Goal: Task Accomplishment & Management: Use online tool/utility

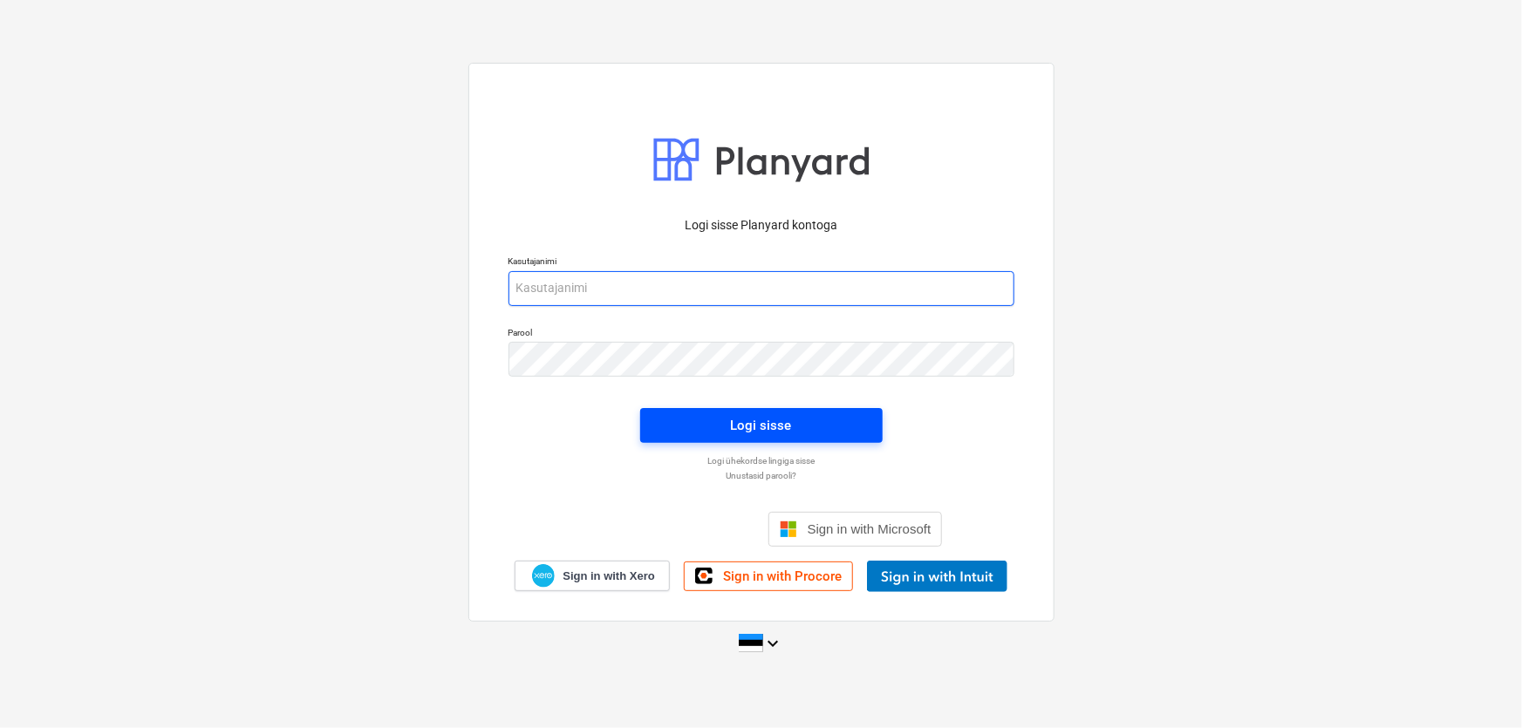
type input "[EMAIL_ADDRESS][DOMAIN_NAME]"
click at [779, 420] on div "Logi sisse" at bounding box center [761, 425] width 61 height 23
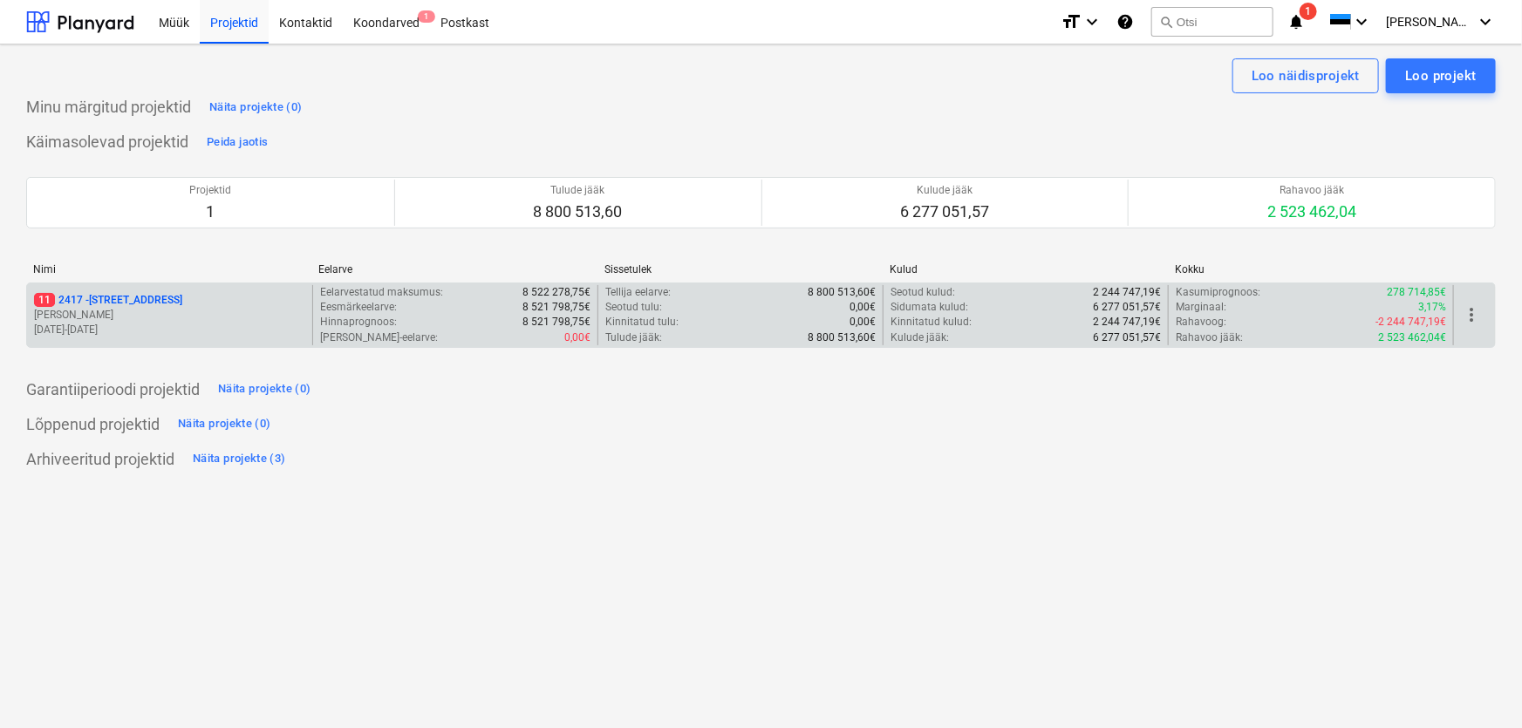
click at [72, 297] on p "11 [STREET_ADDRESS]" at bounding box center [108, 300] width 148 height 15
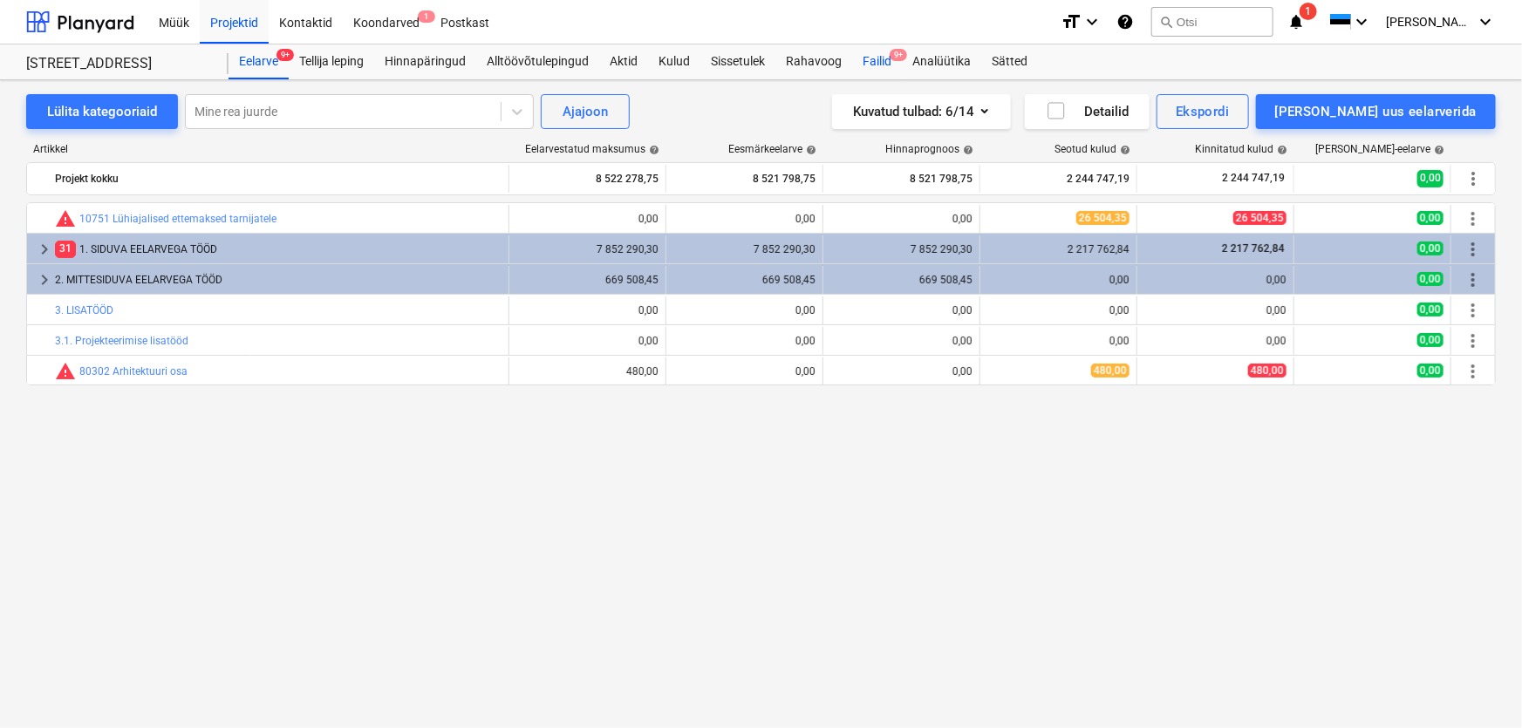
click at [875, 61] on div "Failid 9+" at bounding box center [877, 61] width 50 height 35
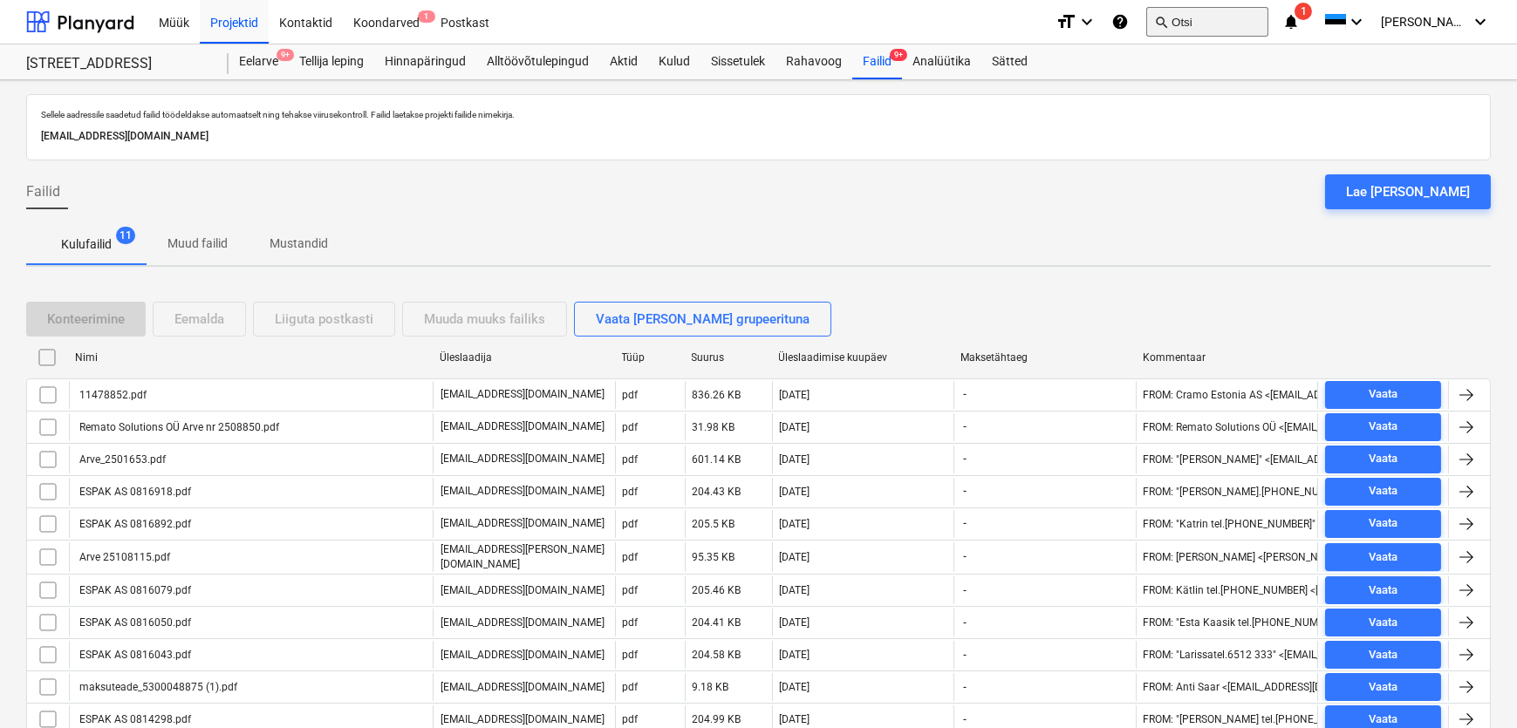
click at [1265, 25] on button "search Otsi" at bounding box center [1207, 22] width 122 height 30
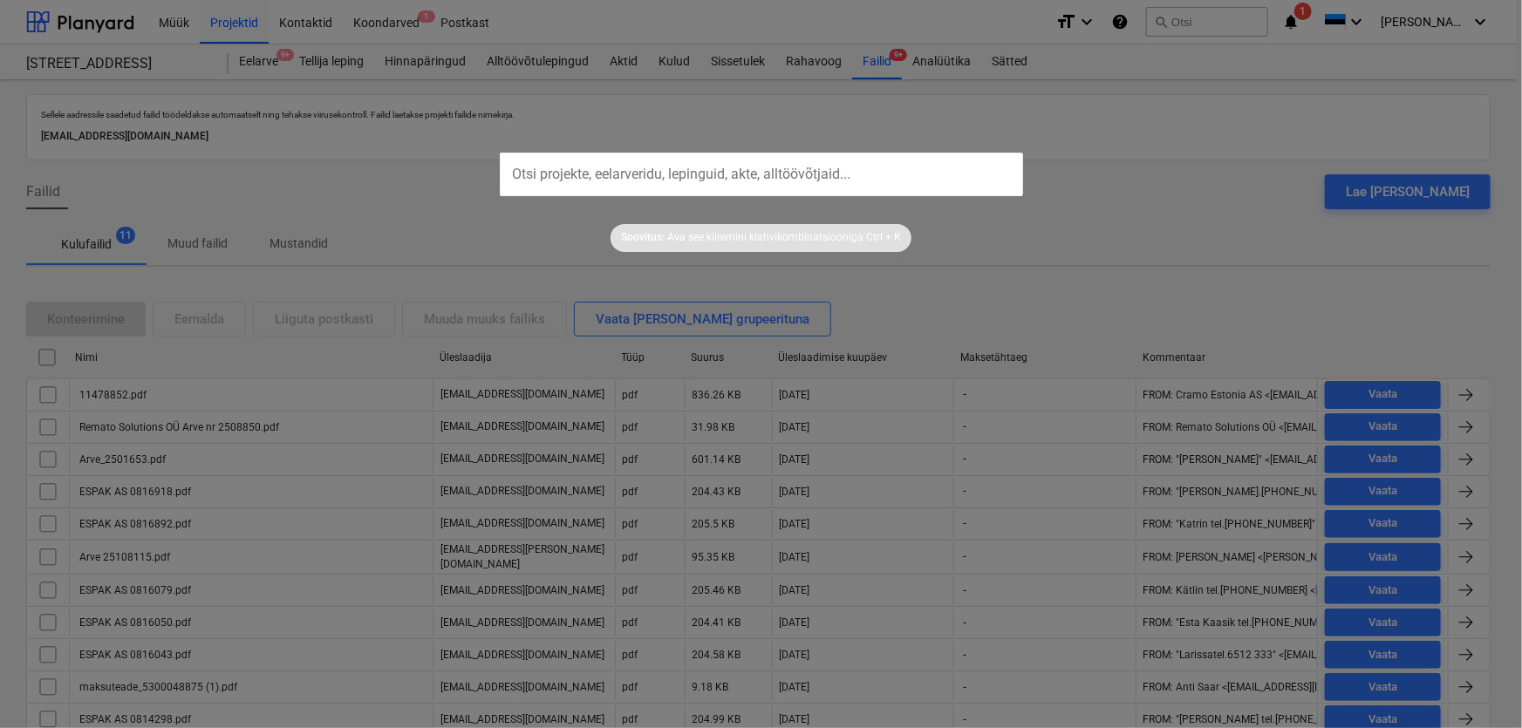
click at [836, 163] on input "text" at bounding box center [761, 175] width 523 height 44
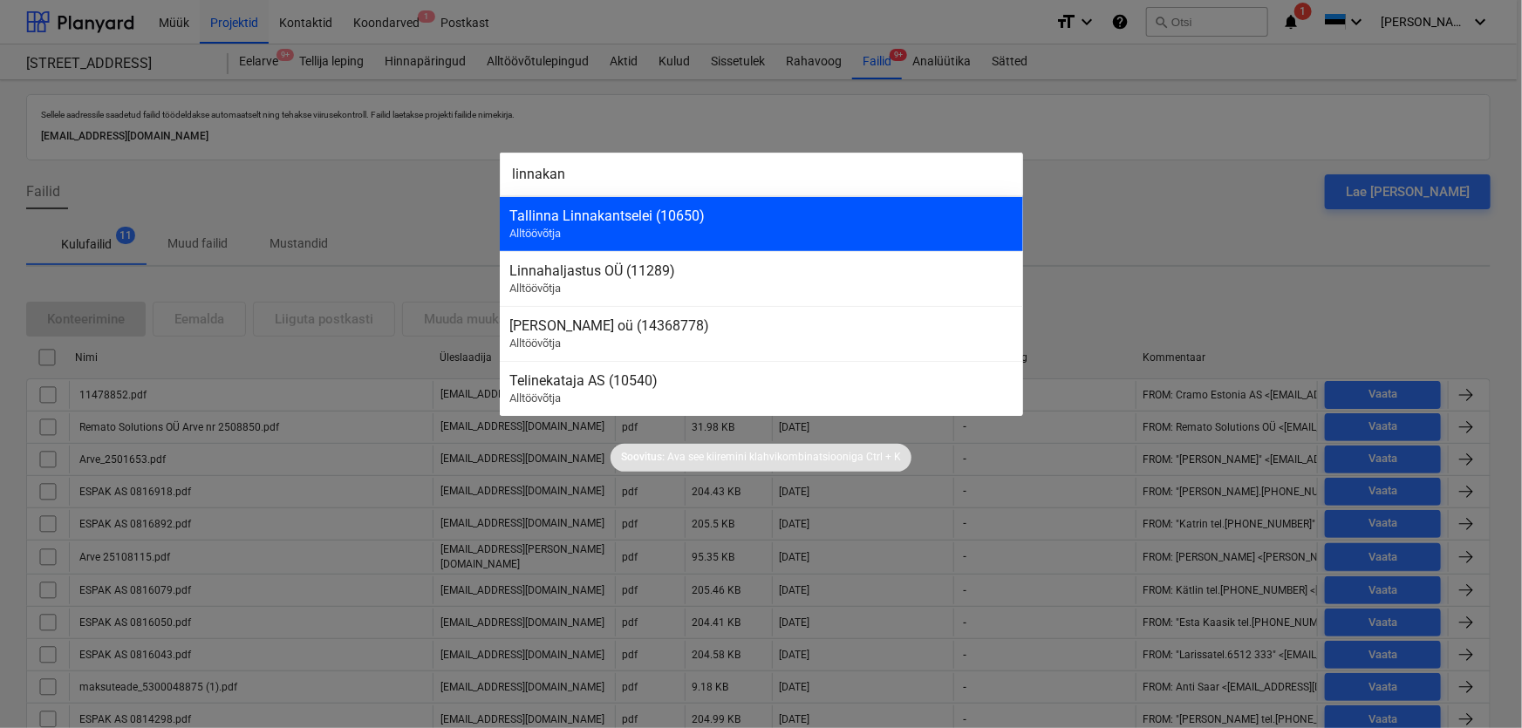
type input "linnakan"
click at [623, 208] on div "Tallinna Linnakantselei (10650)" at bounding box center [761, 216] width 502 height 17
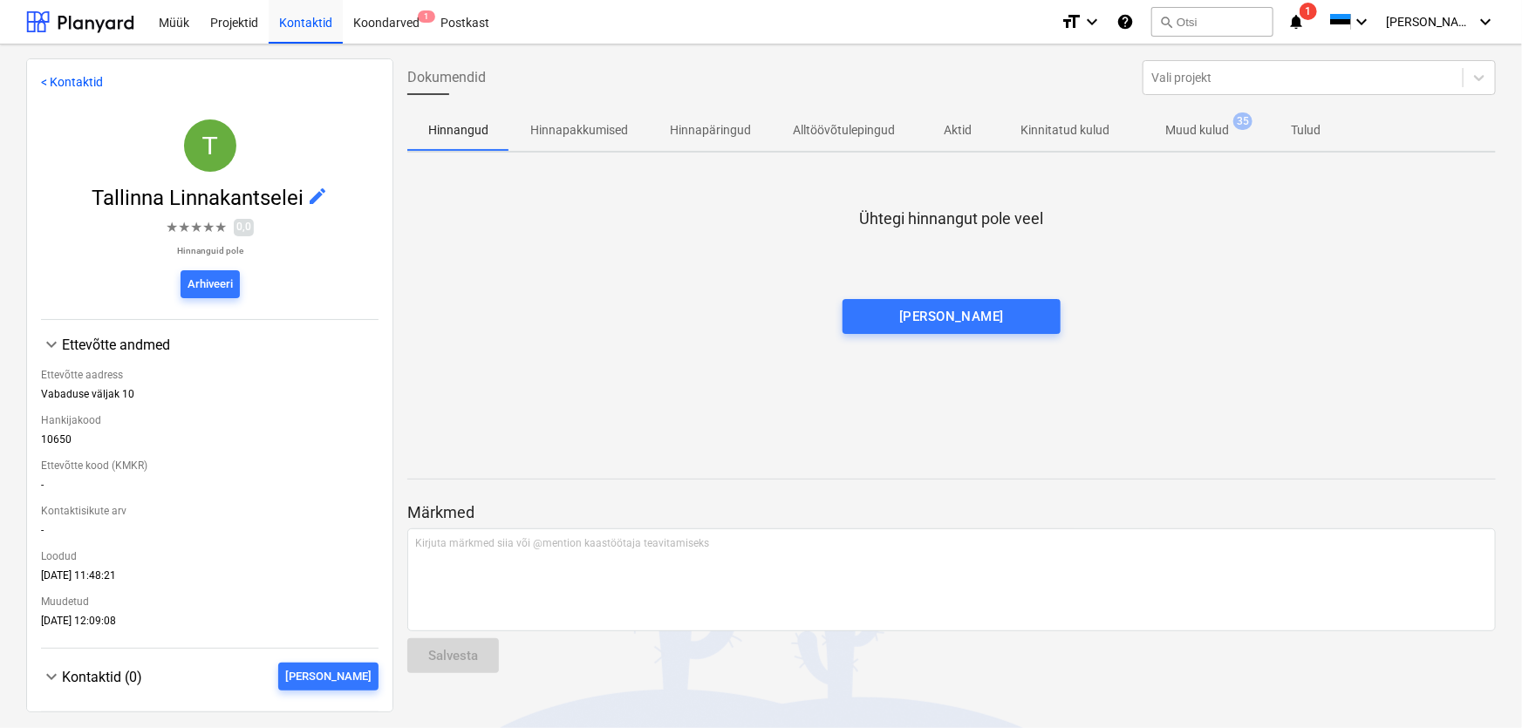
click at [1188, 133] on p "Muud kulud" at bounding box center [1197, 130] width 64 height 18
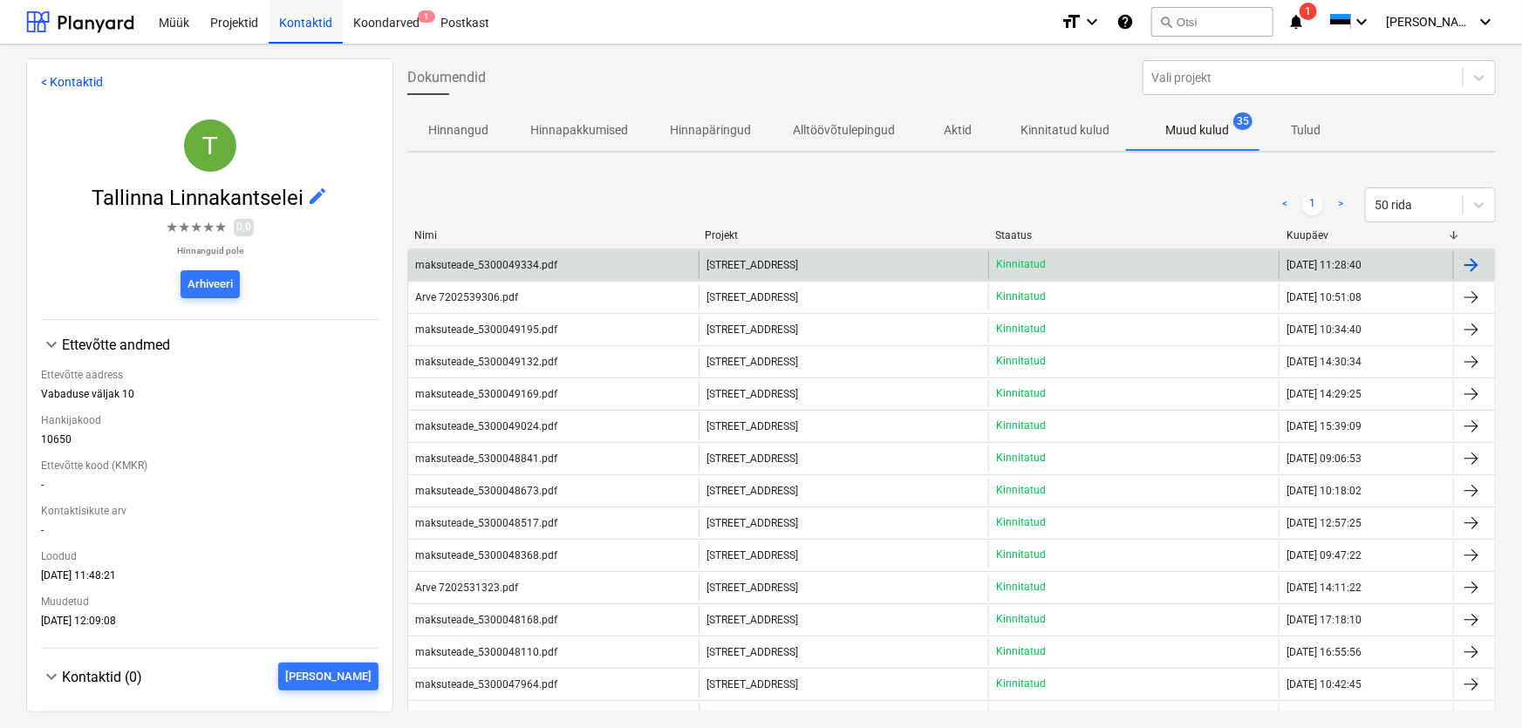
click at [503, 263] on div "maksuteade_5300049334.pdf" at bounding box center [486, 265] width 142 height 12
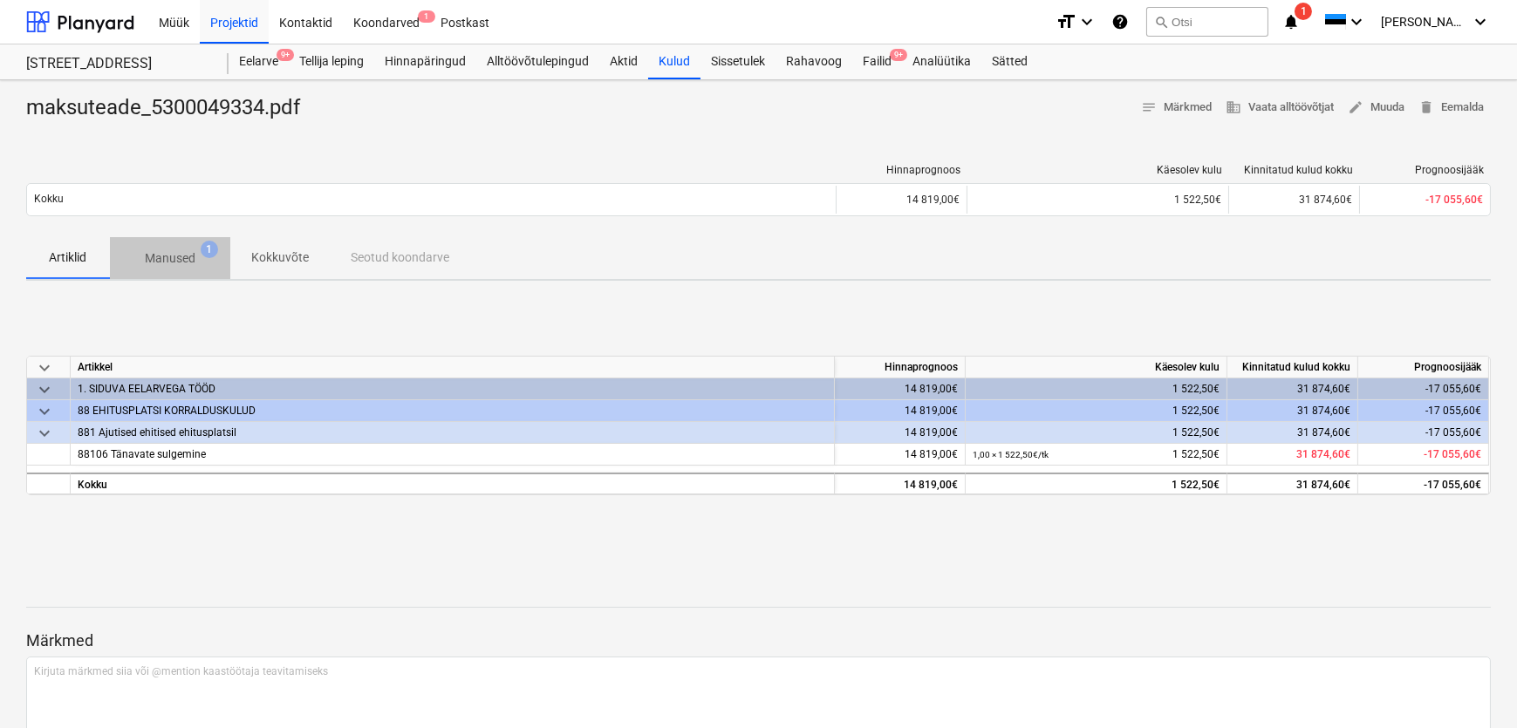
click at [174, 257] on p "Manused" at bounding box center [170, 258] width 51 height 18
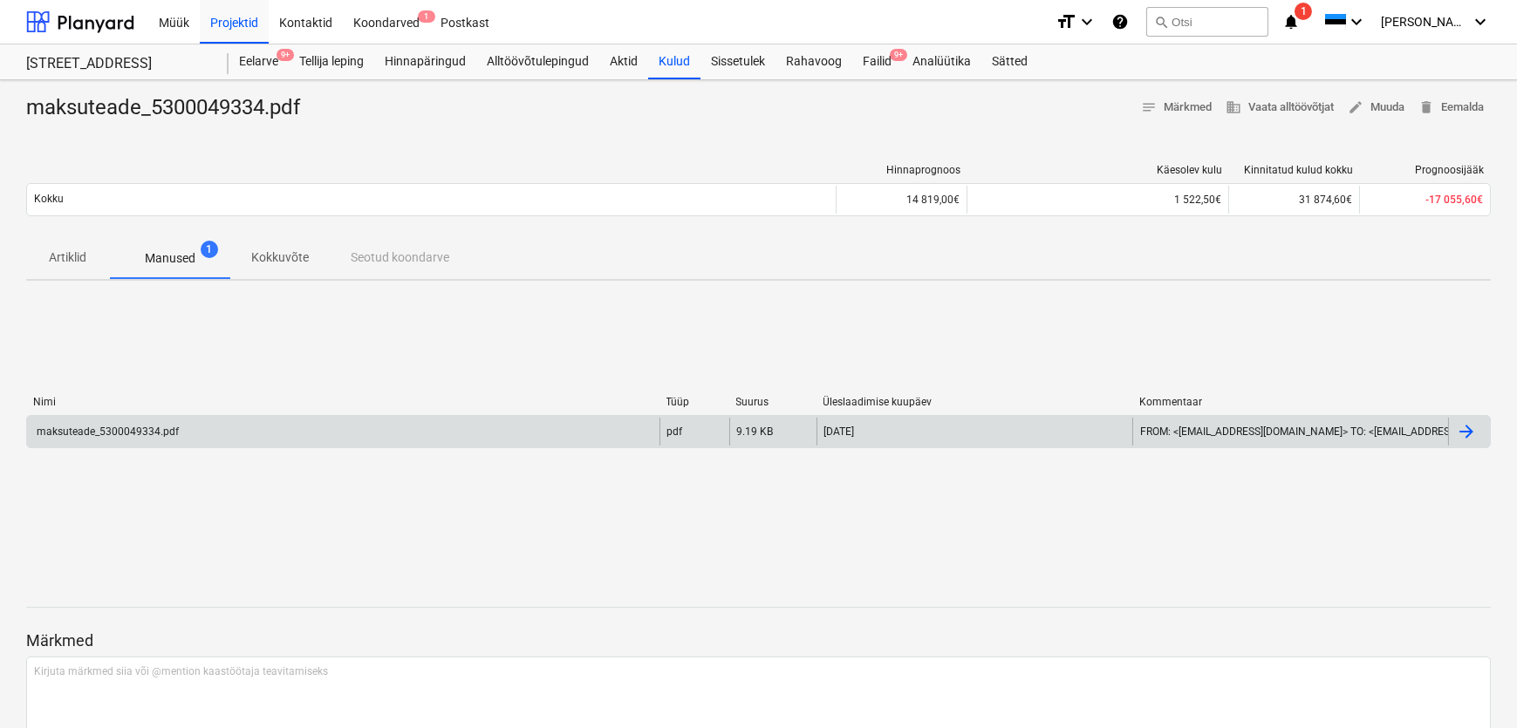
click at [116, 435] on div "maksuteade_5300049334.pdf" at bounding box center [106, 432] width 145 height 12
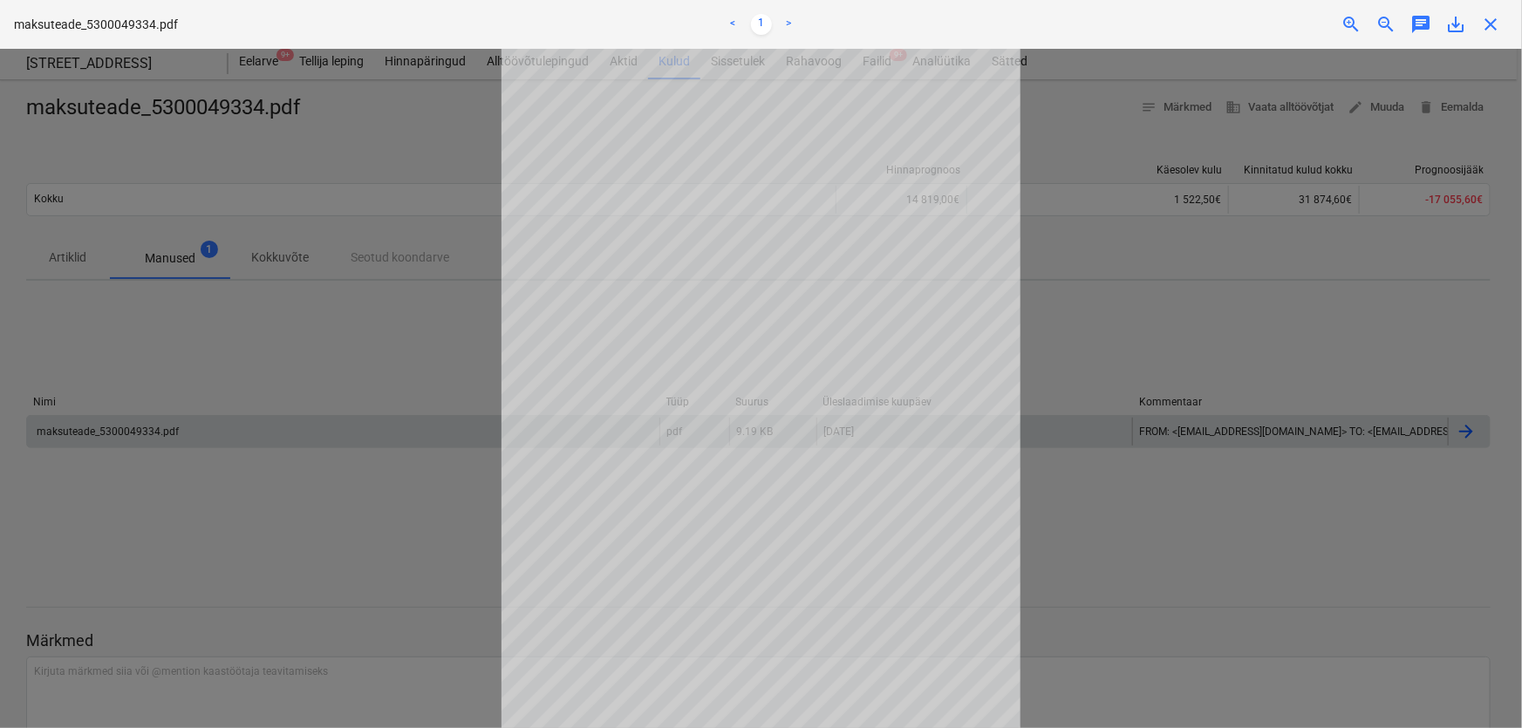
click at [1495, 25] on span "close" at bounding box center [1490, 24] width 21 height 21
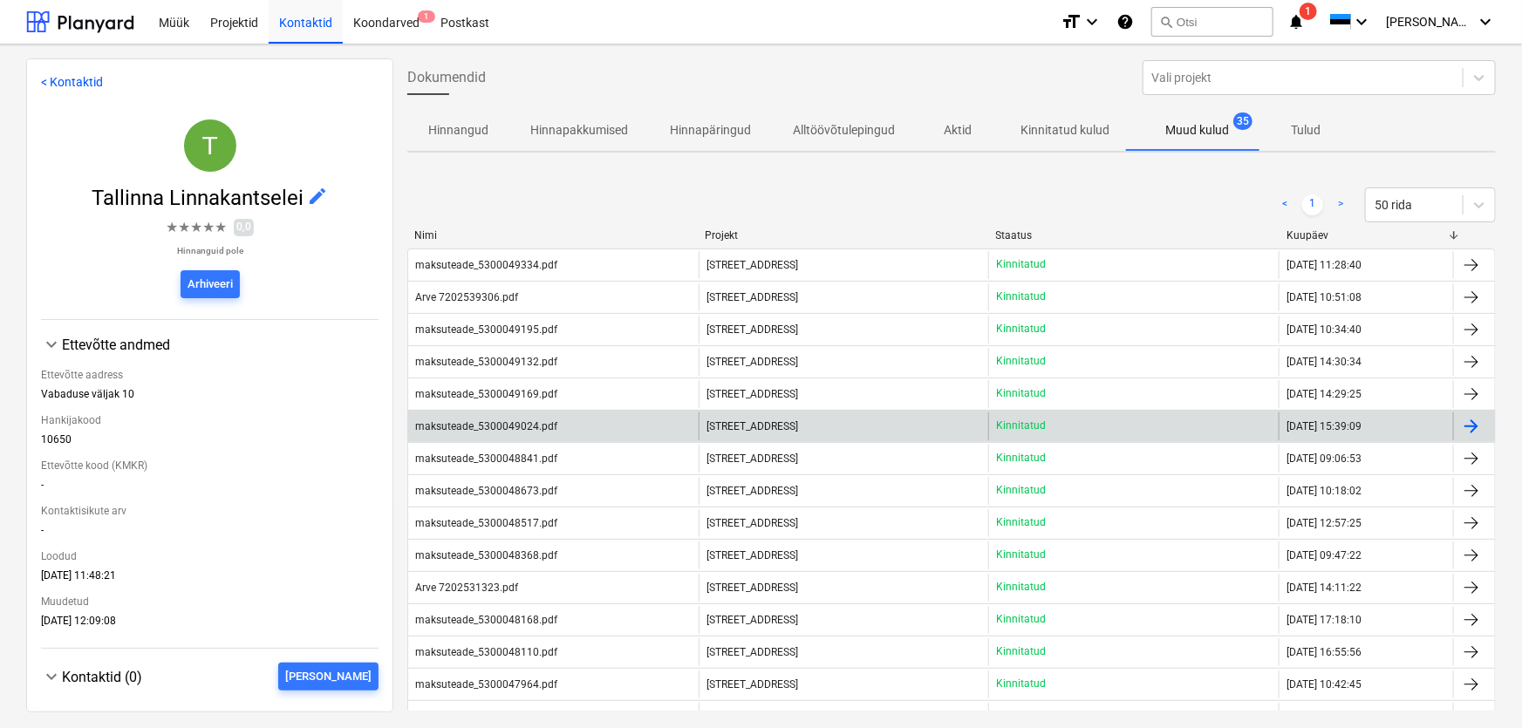
click at [513, 425] on div "maksuteade_5300049024.pdf" at bounding box center [486, 426] width 142 height 12
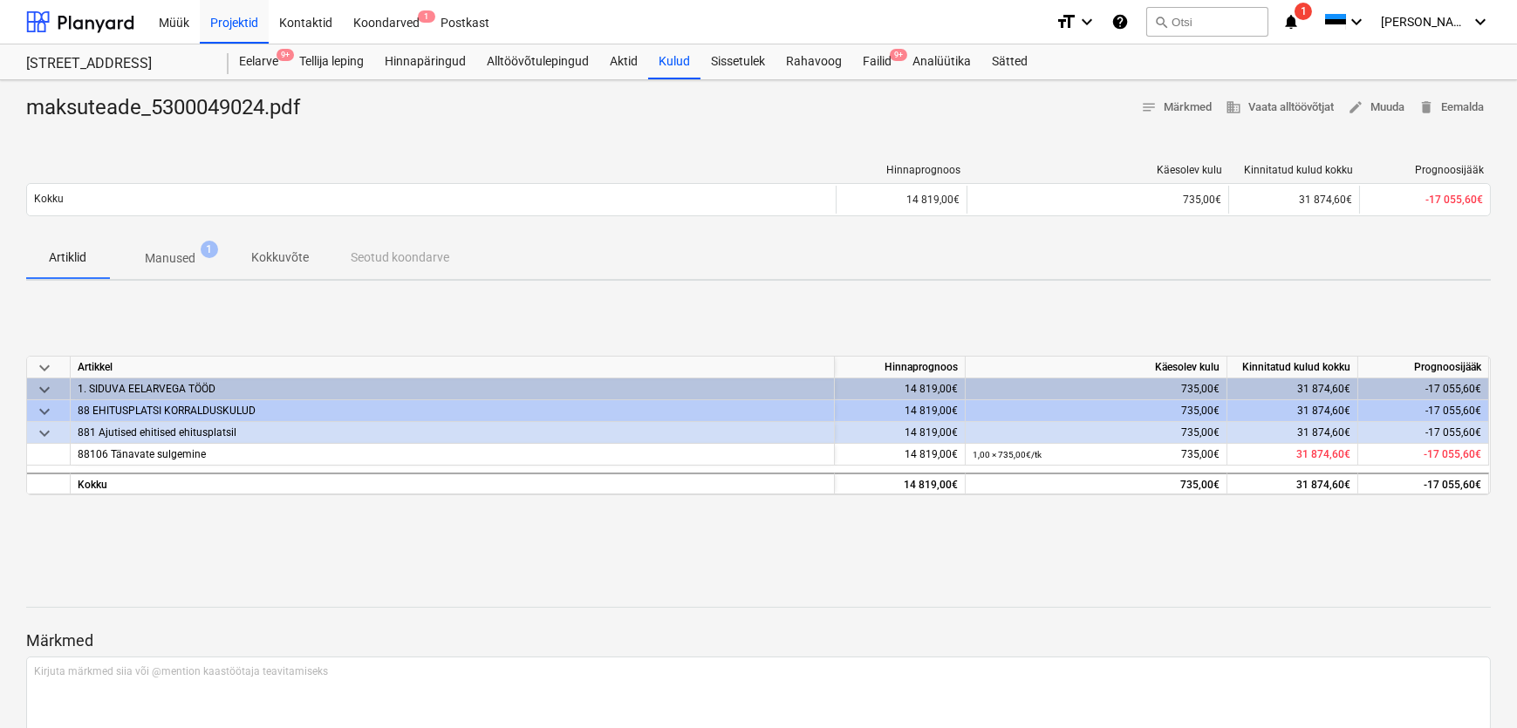
click at [198, 252] on span "Manused 1" at bounding box center [170, 258] width 78 height 18
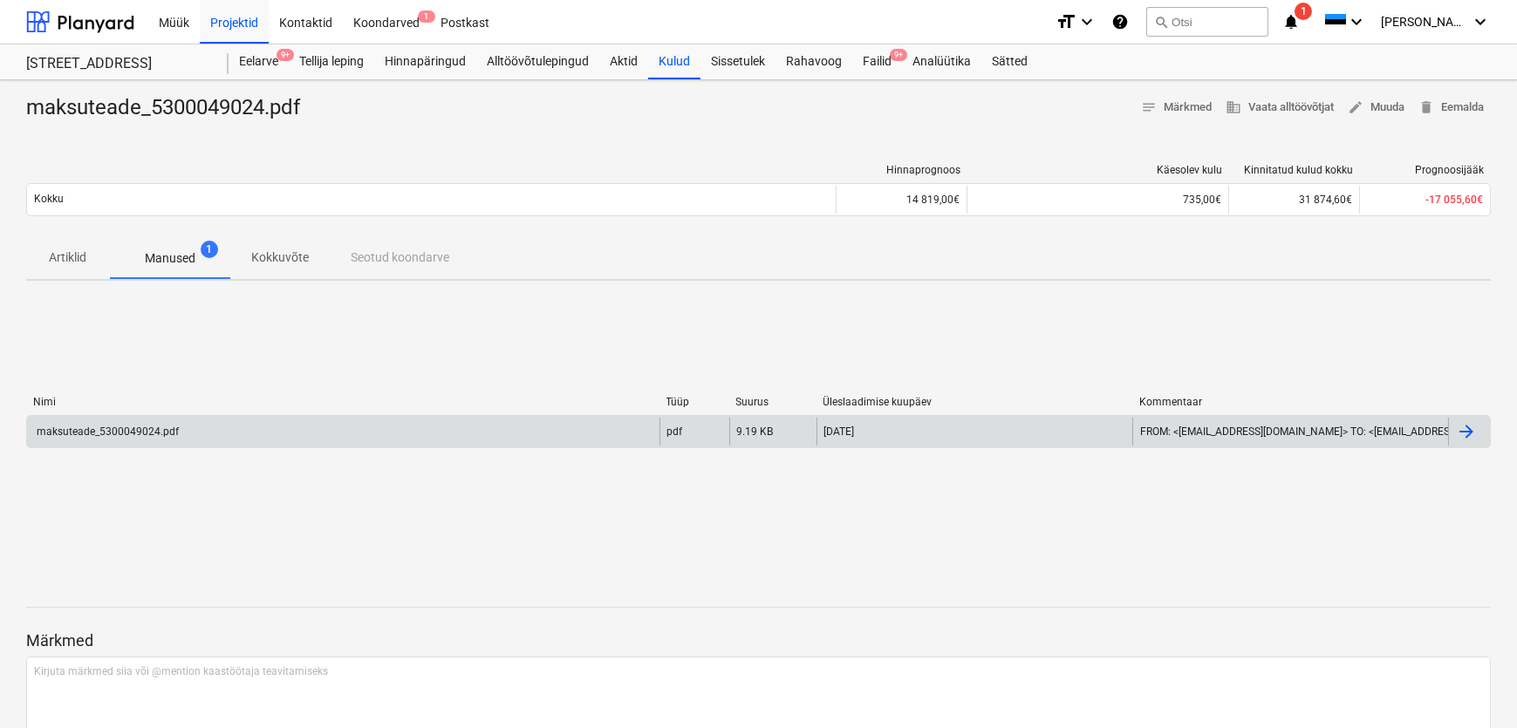
click at [106, 432] on div "maksuteade_5300049024.pdf" at bounding box center [106, 432] width 145 height 12
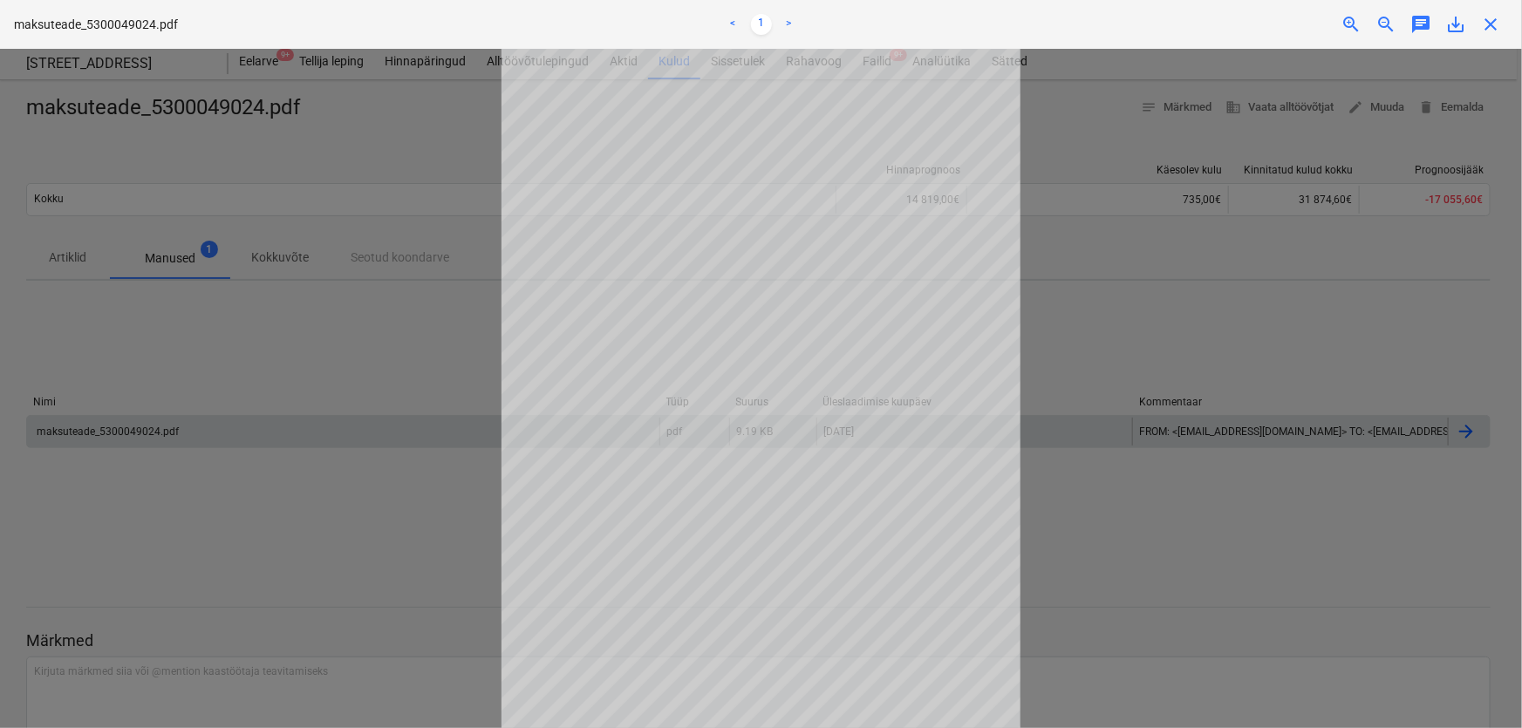
click at [1165, 336] on div at bounding box center [761, 388] width 1522 height 679
click at [1494, 18] on span "close" at bounding box center [1490, 24] width 21 height 21
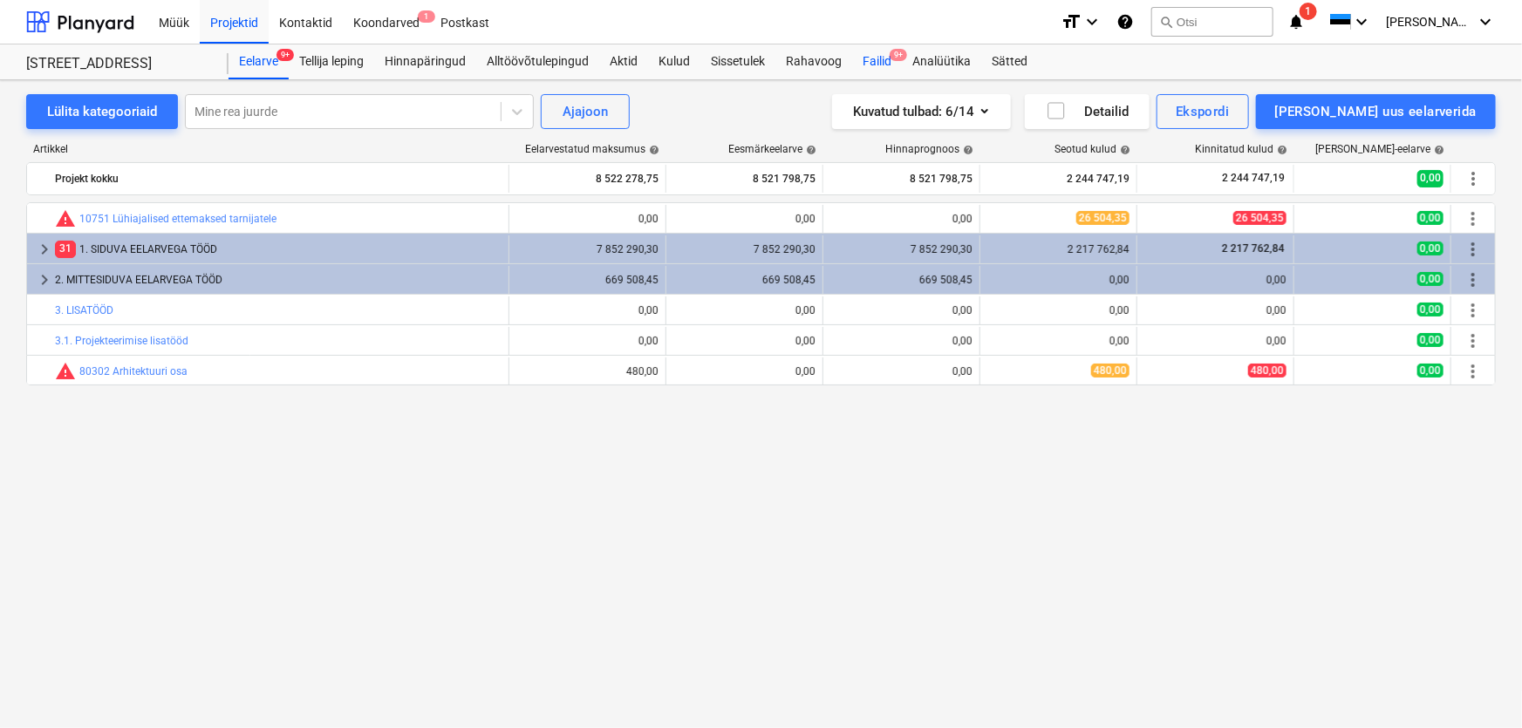
click at [873, 59] on div "Failid 9+" at bounding box center [877, 61] width 50 height 35
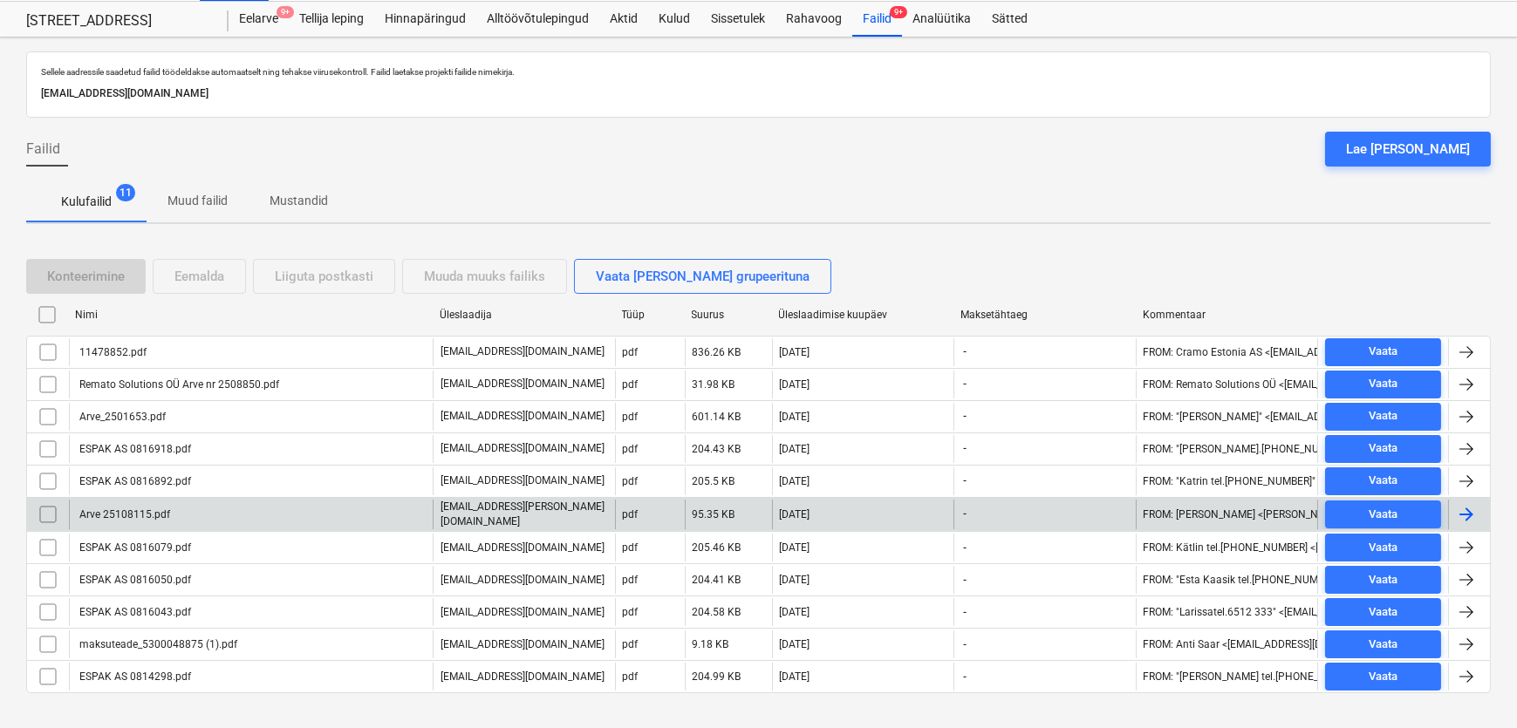
scroll to position [66, 0]
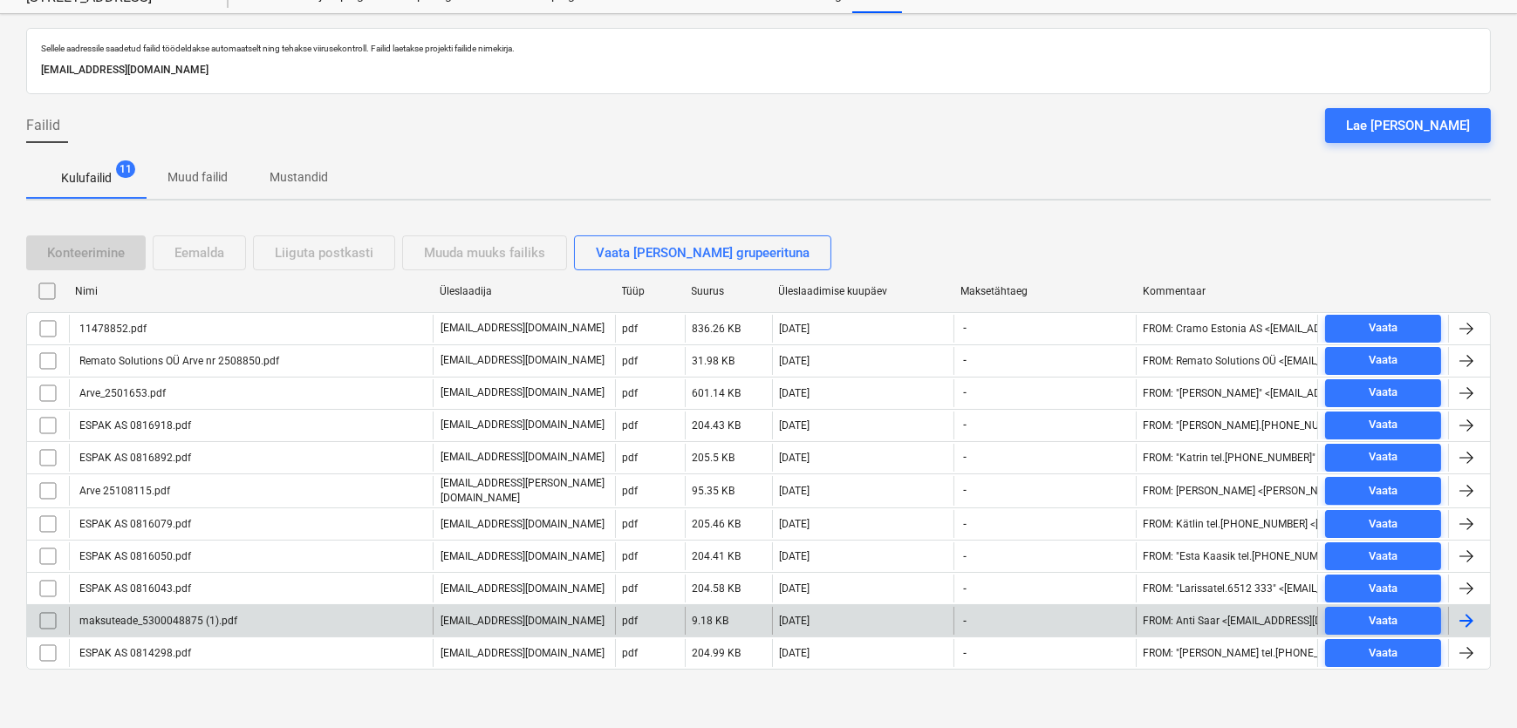
click at [147, 619] on div "maksuteade_5300048875 (1).pdf" at bounding box center [157, 621] width 160 height 12
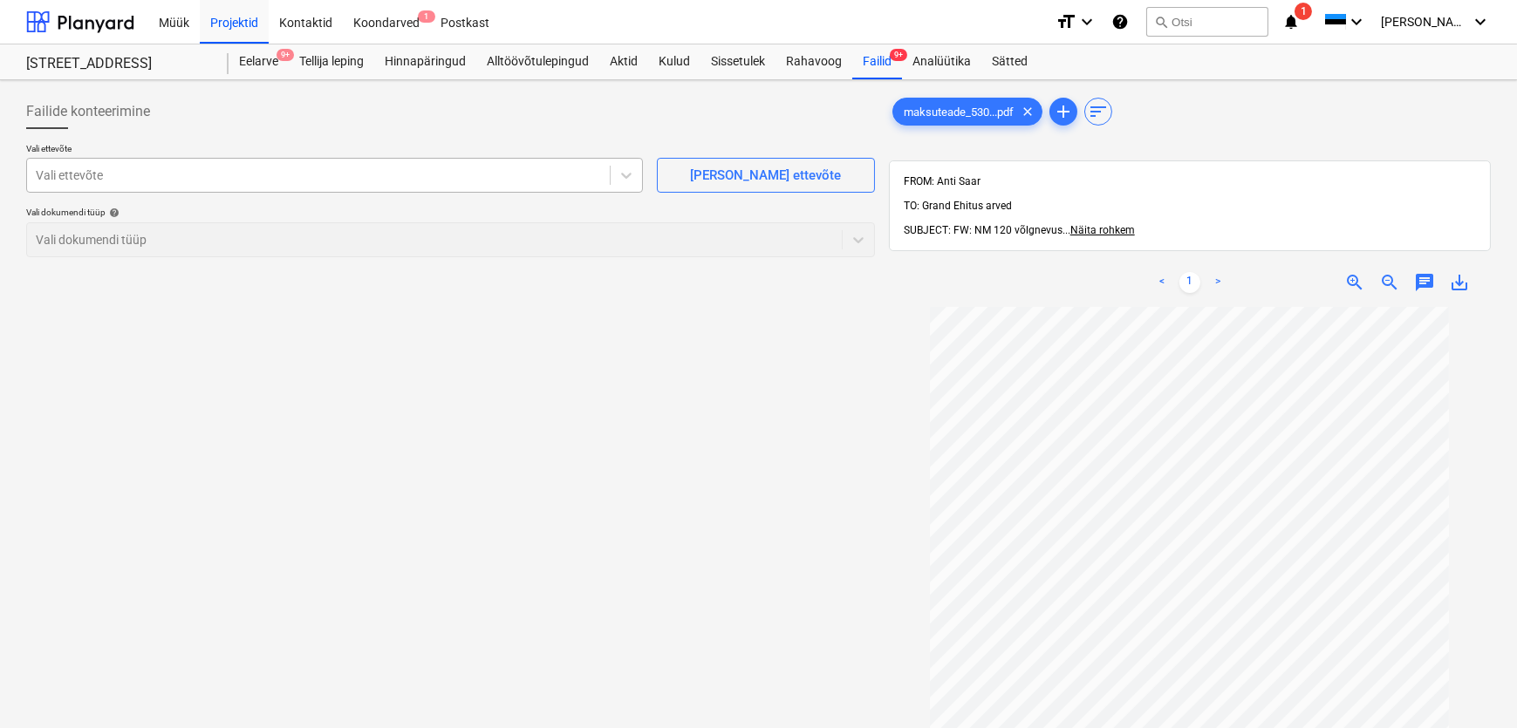
click at [148, 168] on div at bounding box center [318, 175] width 565 height 17
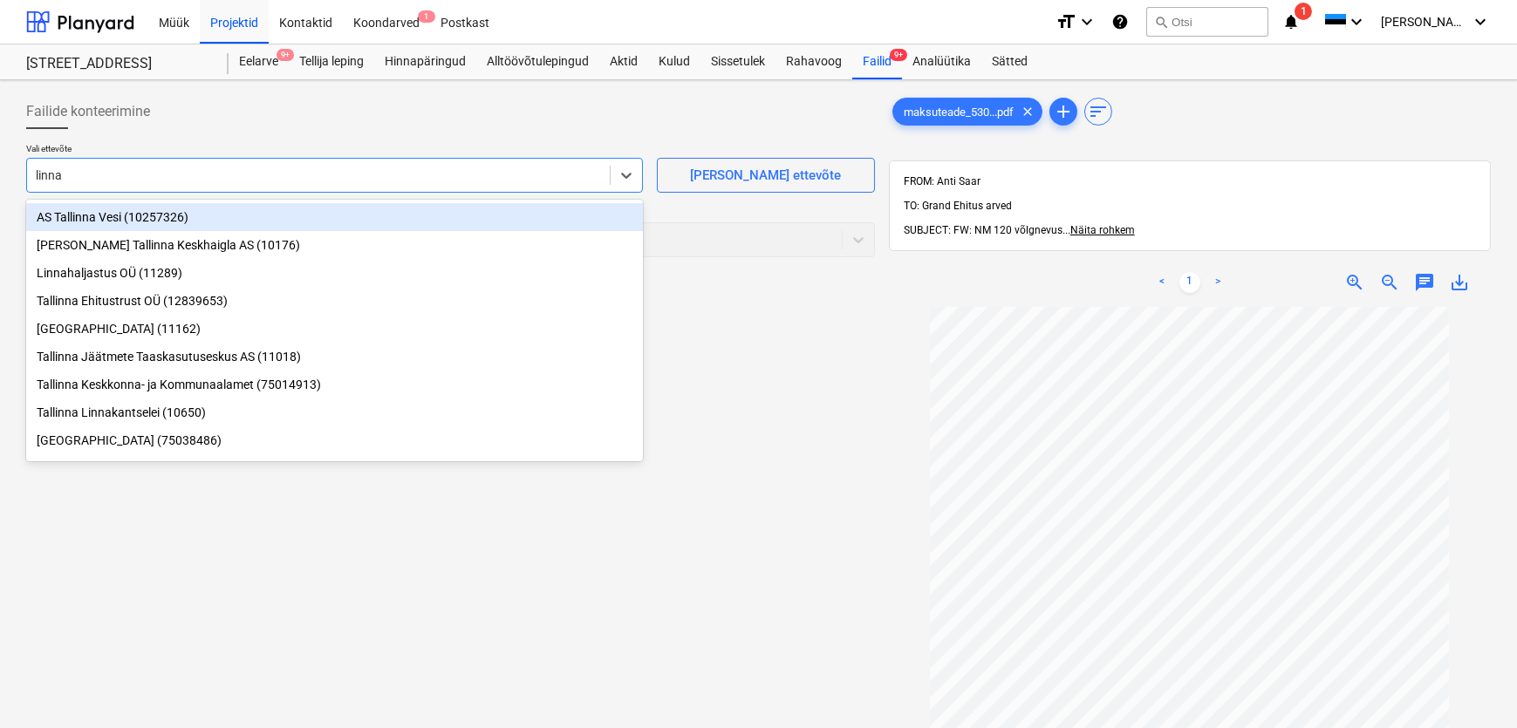
type input "linnak"
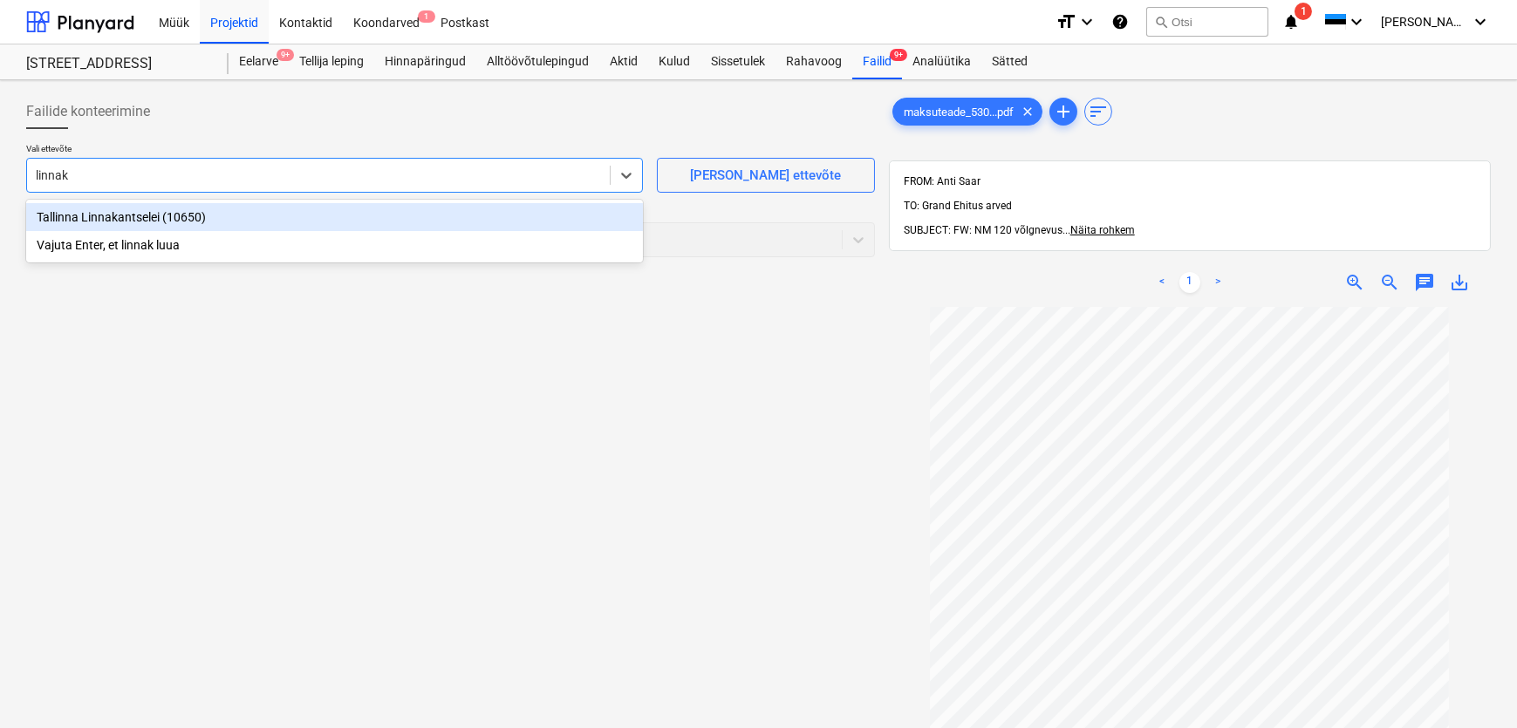
click at [134, 217] on div "Tallinna Linnakantselei (10650)" at bounding box center [334, 217] width 617 height 28
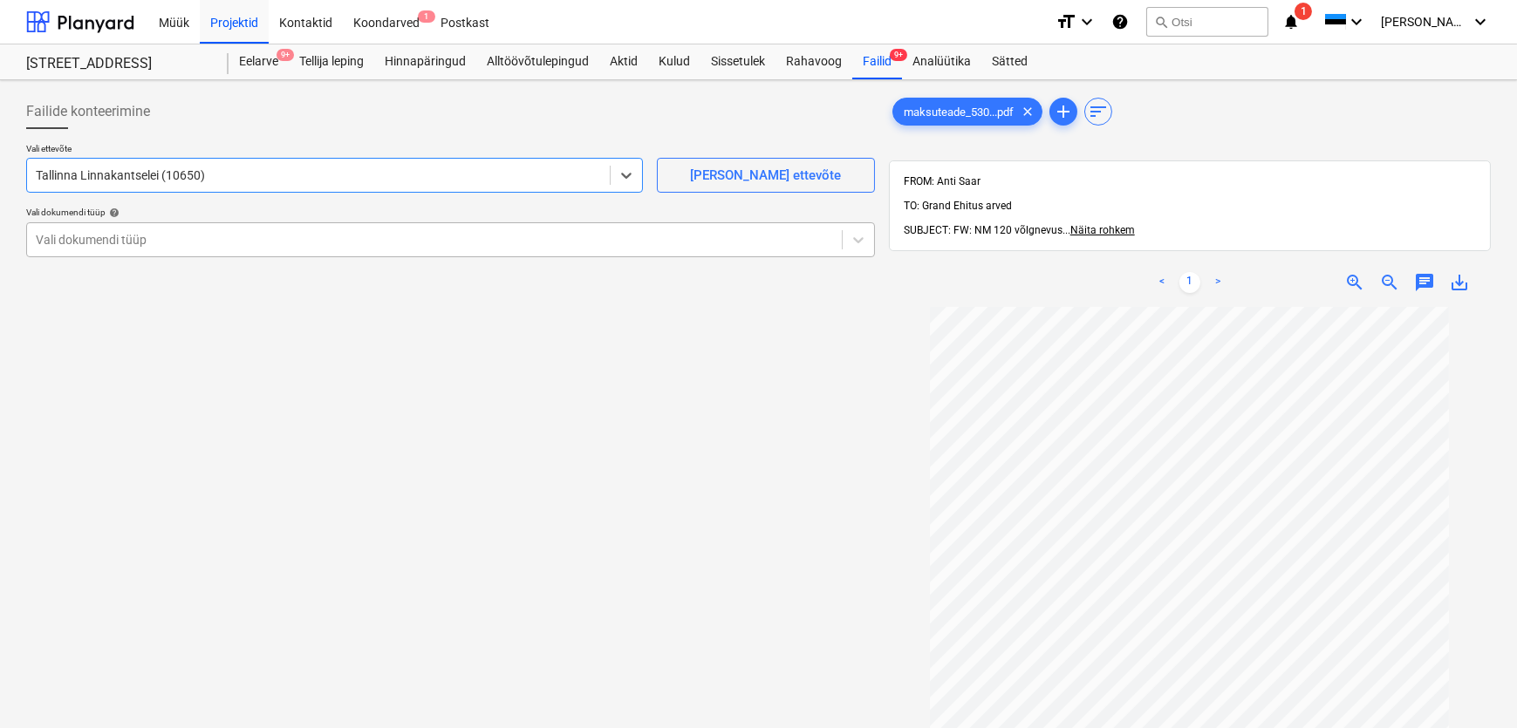
click at [128, 234] on div at bounding box center [434, 239] width 797 height 17
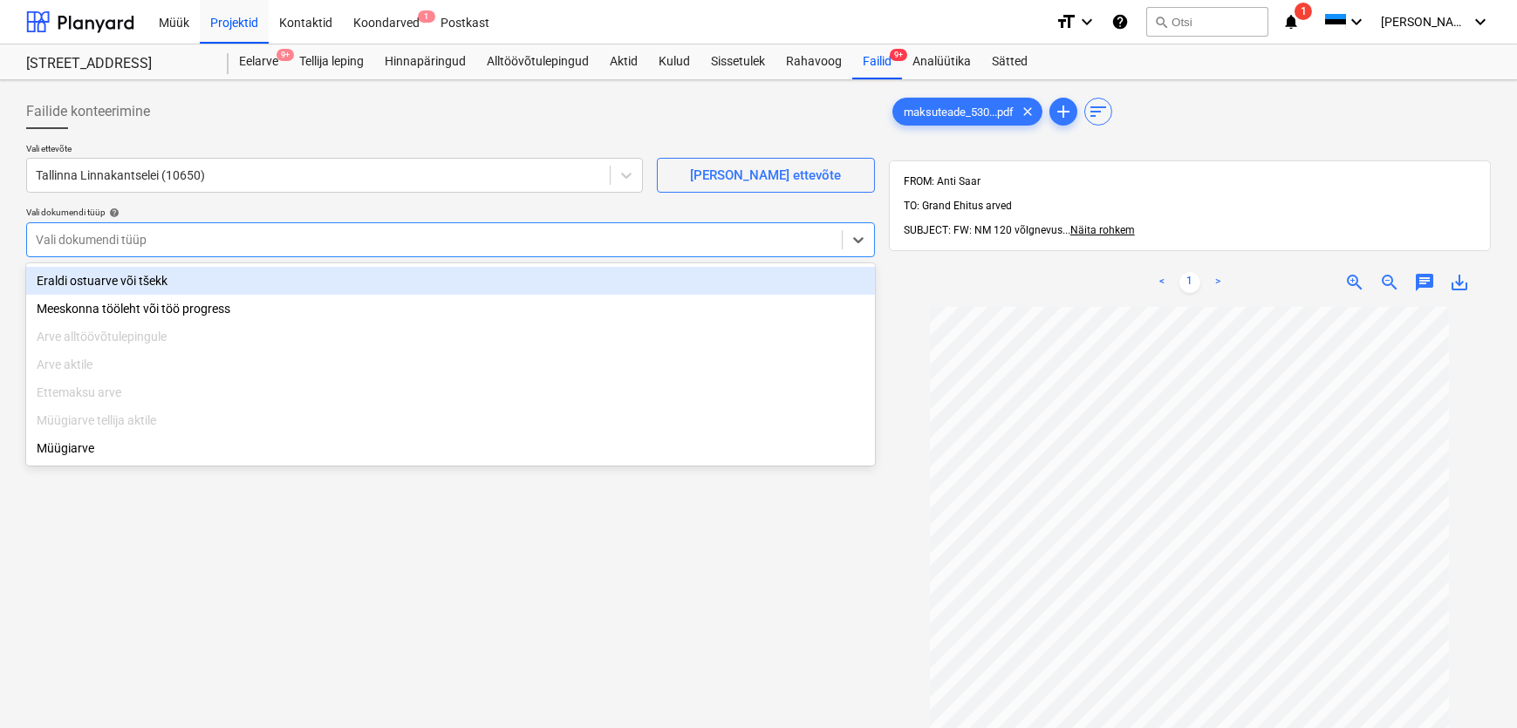
click at [131, 290] on div "Eraldi ostuarve või tšekk" at bounding box center [450, 281] width 849 height 28
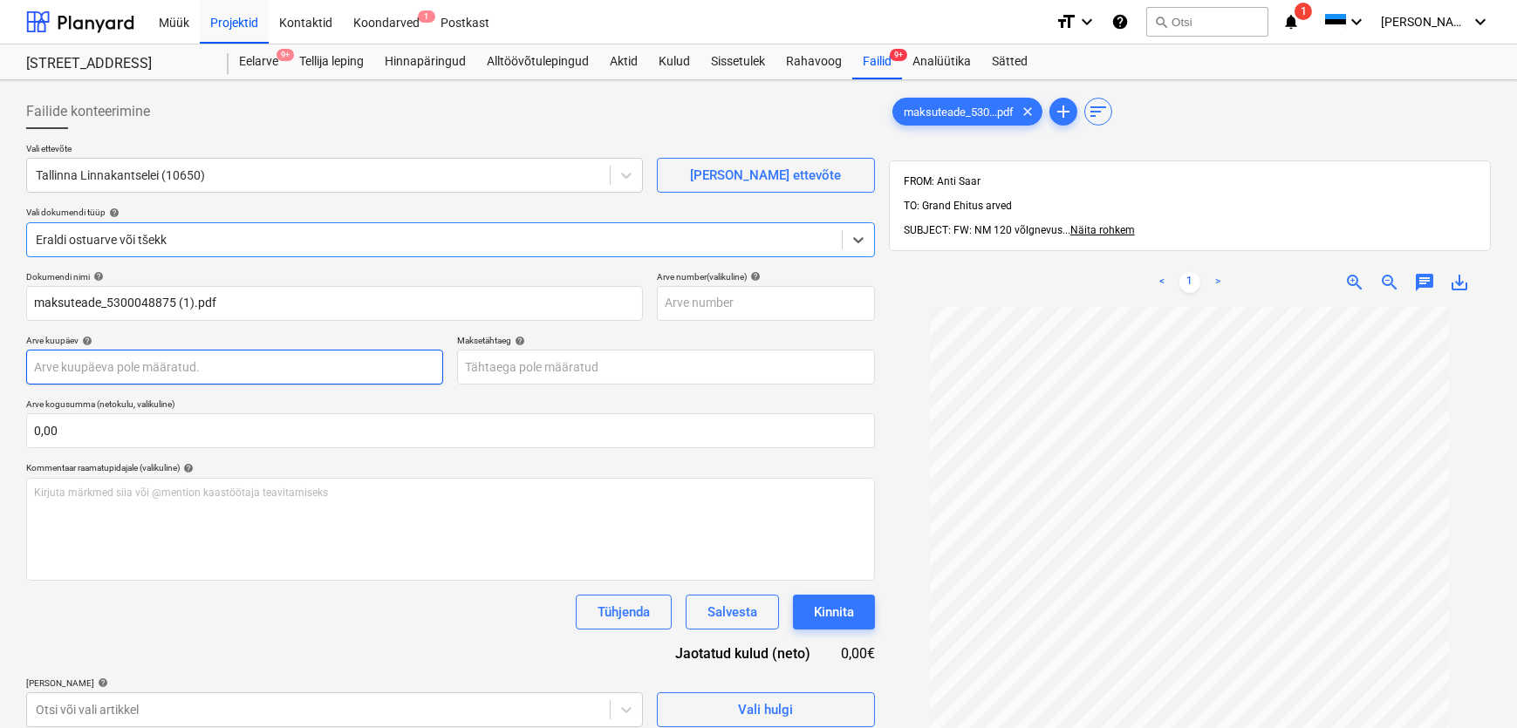
click at [101, 364] on body "Müük Projektid Kontaktid Koondarved 1 Postkast format_size keyboard_arrow_down …" at bounding box center [758, 364] width 1517 height 728
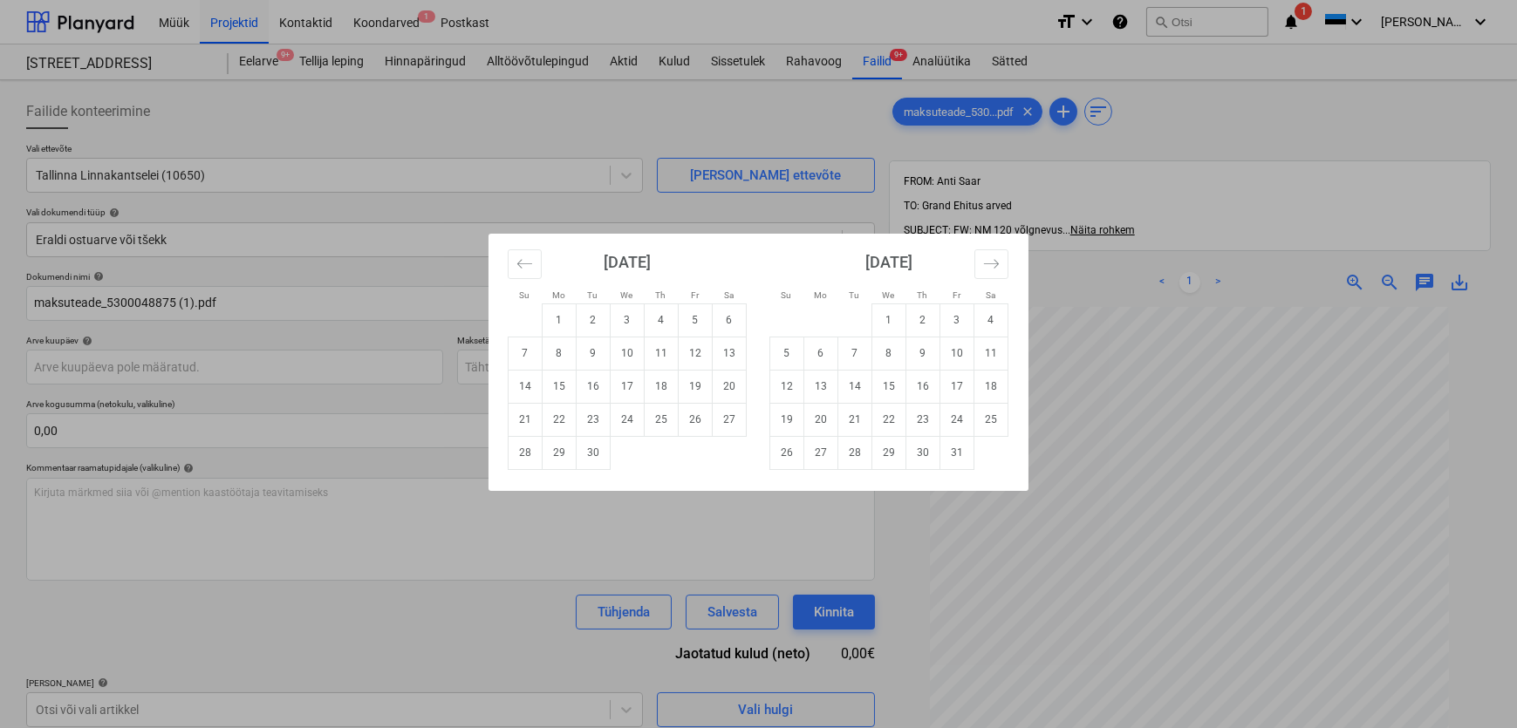
click at [761, 116] on div "Su Mo Tu We Th Fr Sa Su Mo Tu We Th Fr Sa [DATE] 1 2 3 4 5 6 7 8 9 10 11 12 13 …" at bounding box center [758, 364] width 1517 height 728
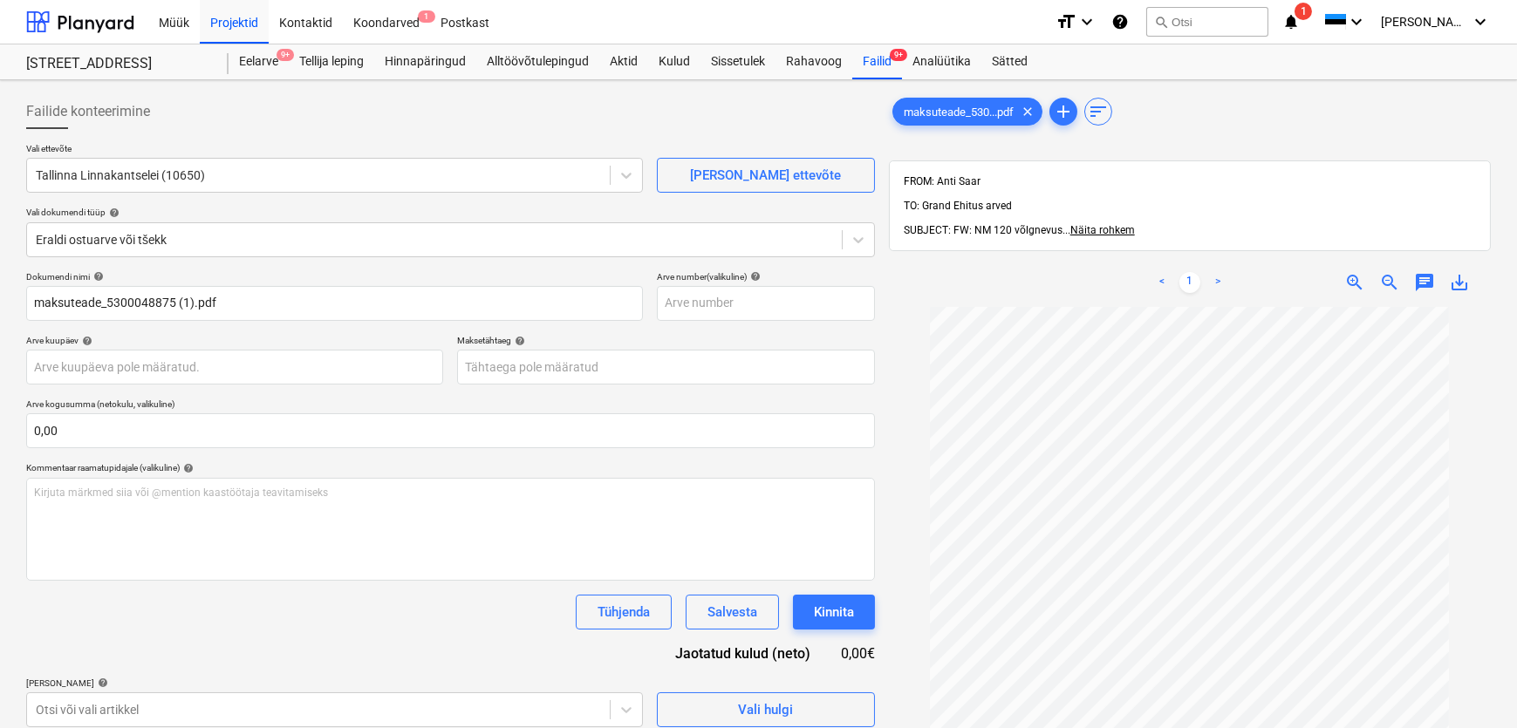
click at [1459, 272] on span "save_alt" at bounding box center [1459, 282] width 21 height 21
click at [1257, 25] on button "search Otsi" at bounding box center [1207, 22] width 122 height 30
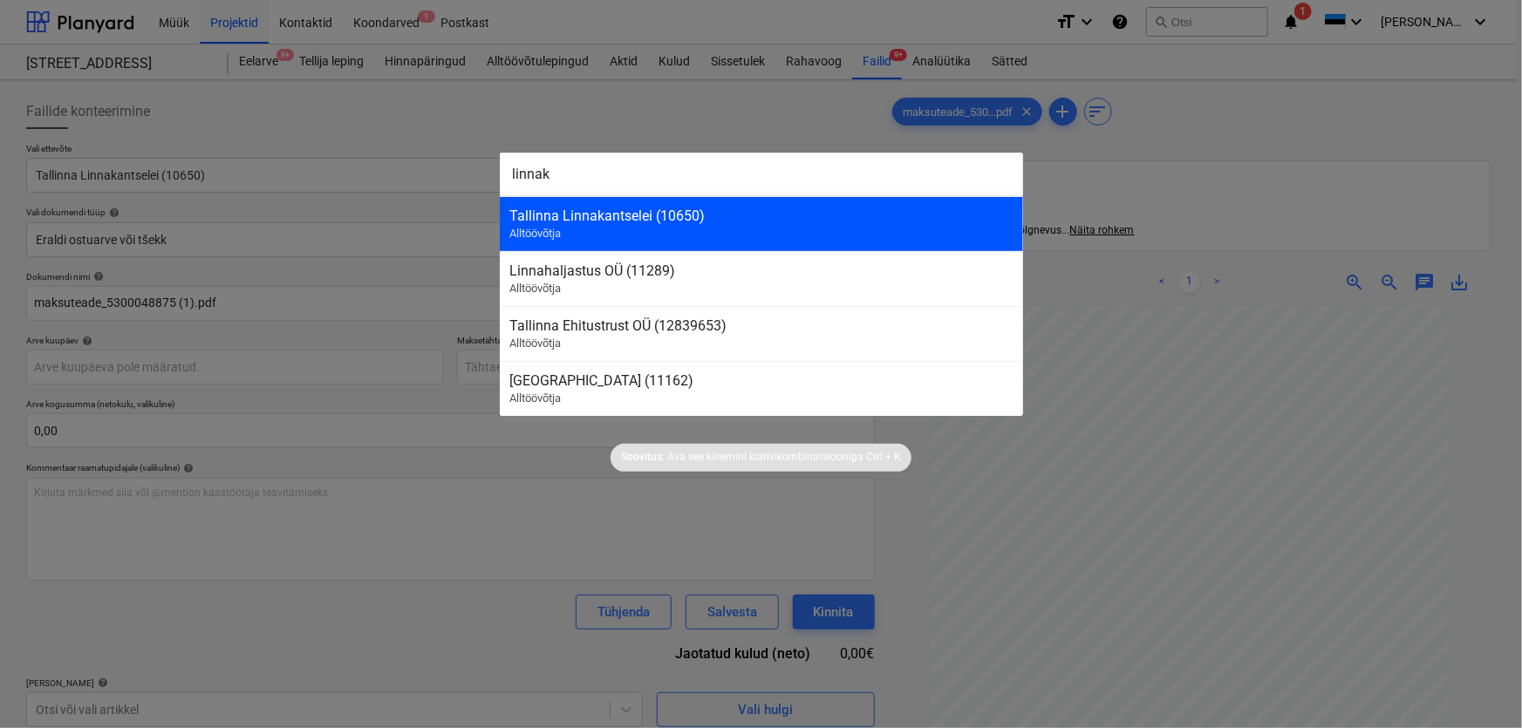
type input "linnak"
click at [645, 220] on div "Tallinna Linnakantselei (10650)" at bounding box center [761, 216] width 502 height 17
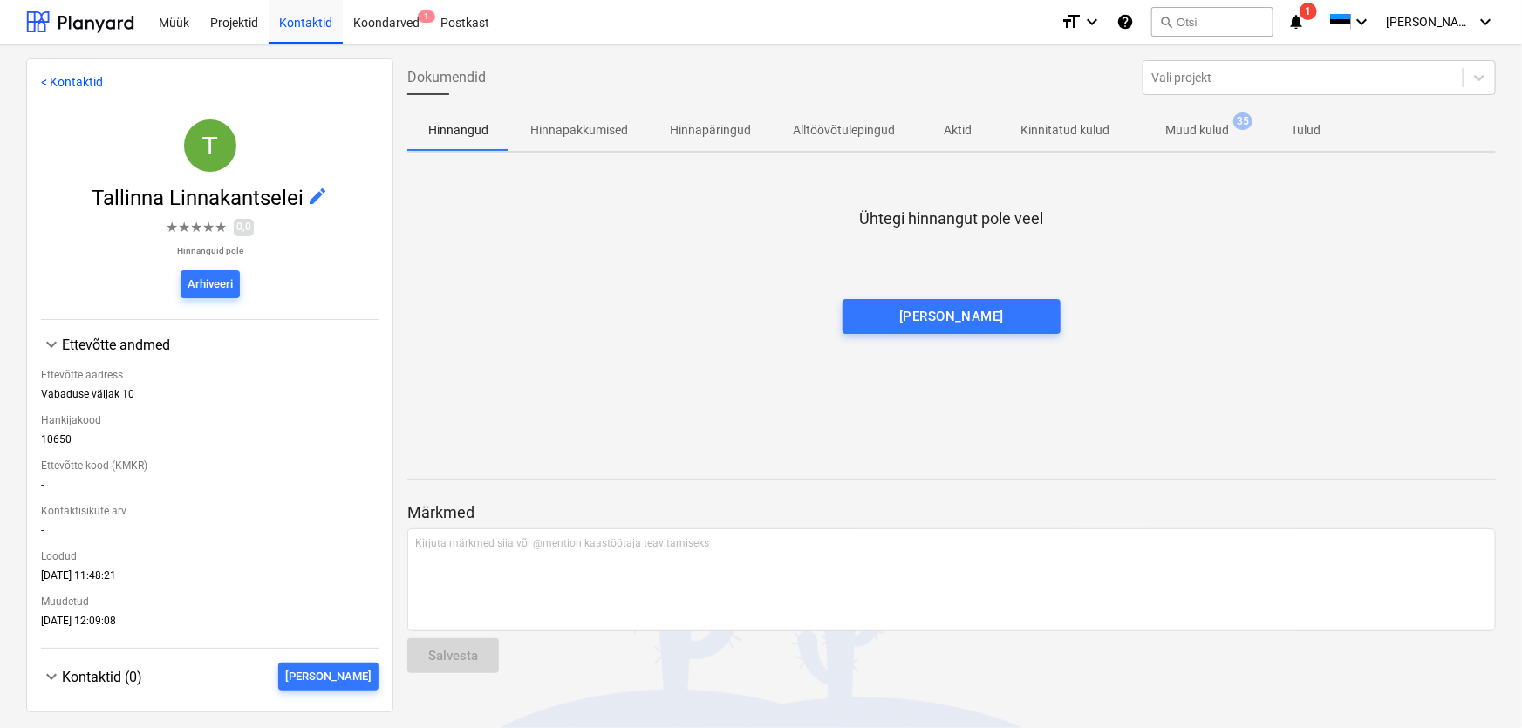
click at [1212, 132] on p "Muud kulud" at bounding box center [1197, 130] width 64 height 18
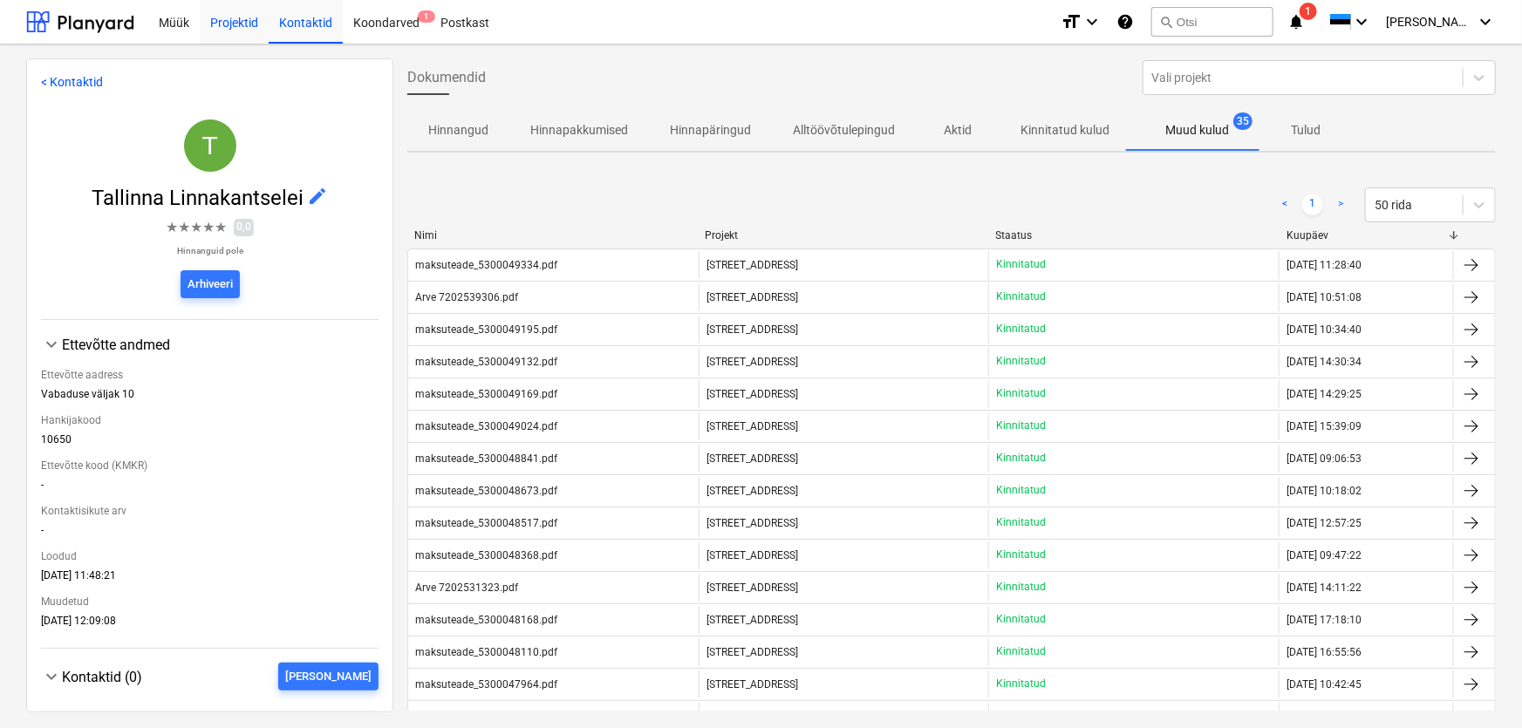
click at [219, 25] on div "Projektid" at bounding box center [234, 21] width 69 height 44
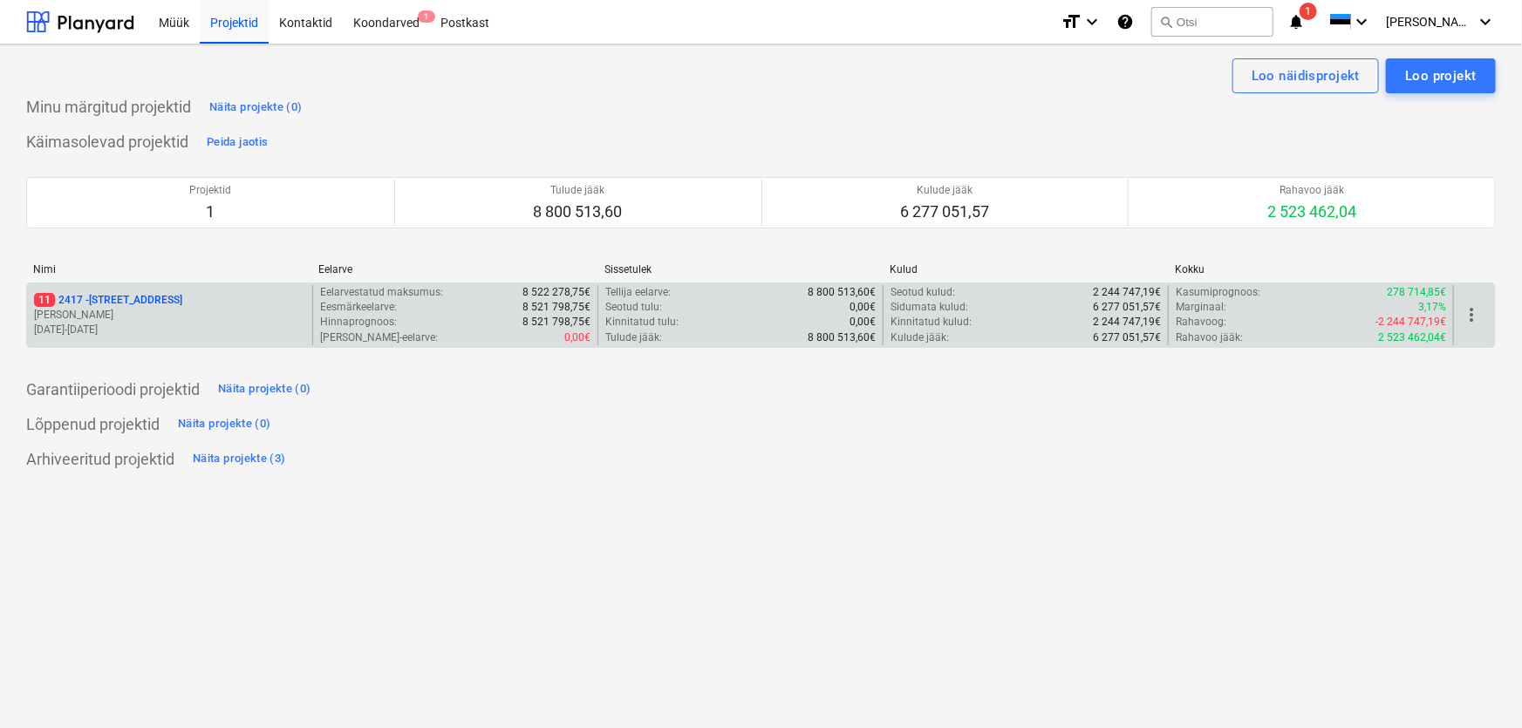
click at [78, 303] on p "11 [STREET_ADDRESS]" at bounding box center [108, 300] width 148 height 15
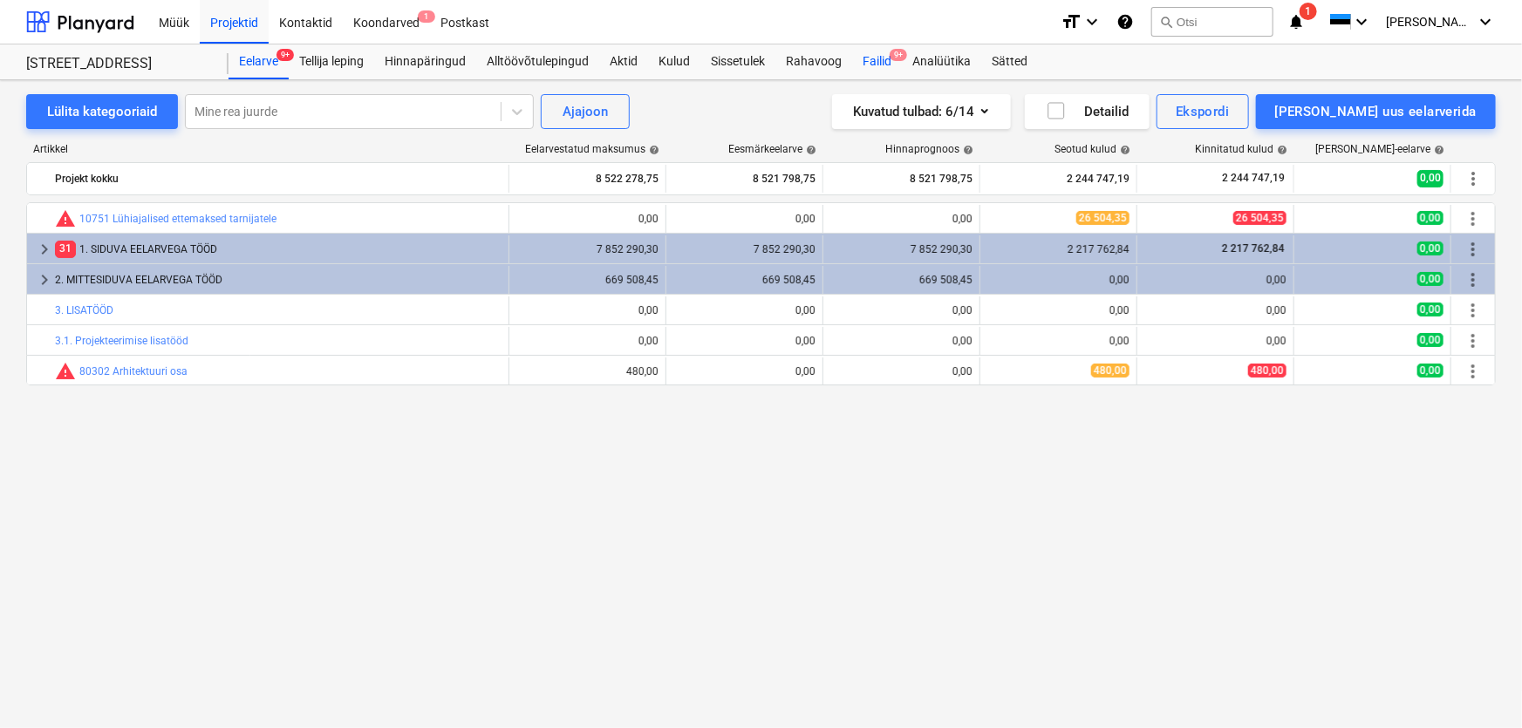
click at [881, 46] on div "Failid 9+" at bounding box center [877, 61] width 50 height 35
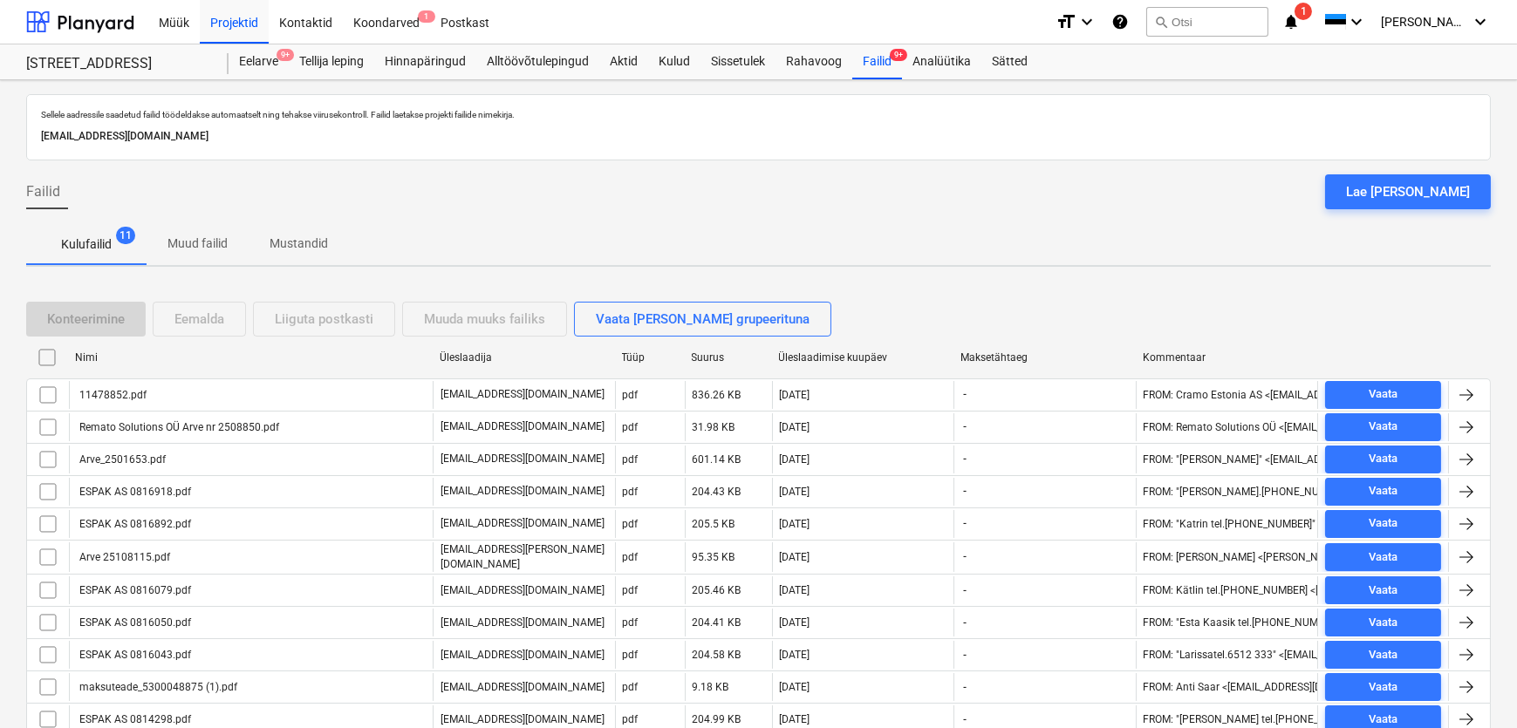
click at [286, 249] on p "Mustandid" at bounding box center [299, 244] width 58 height 18
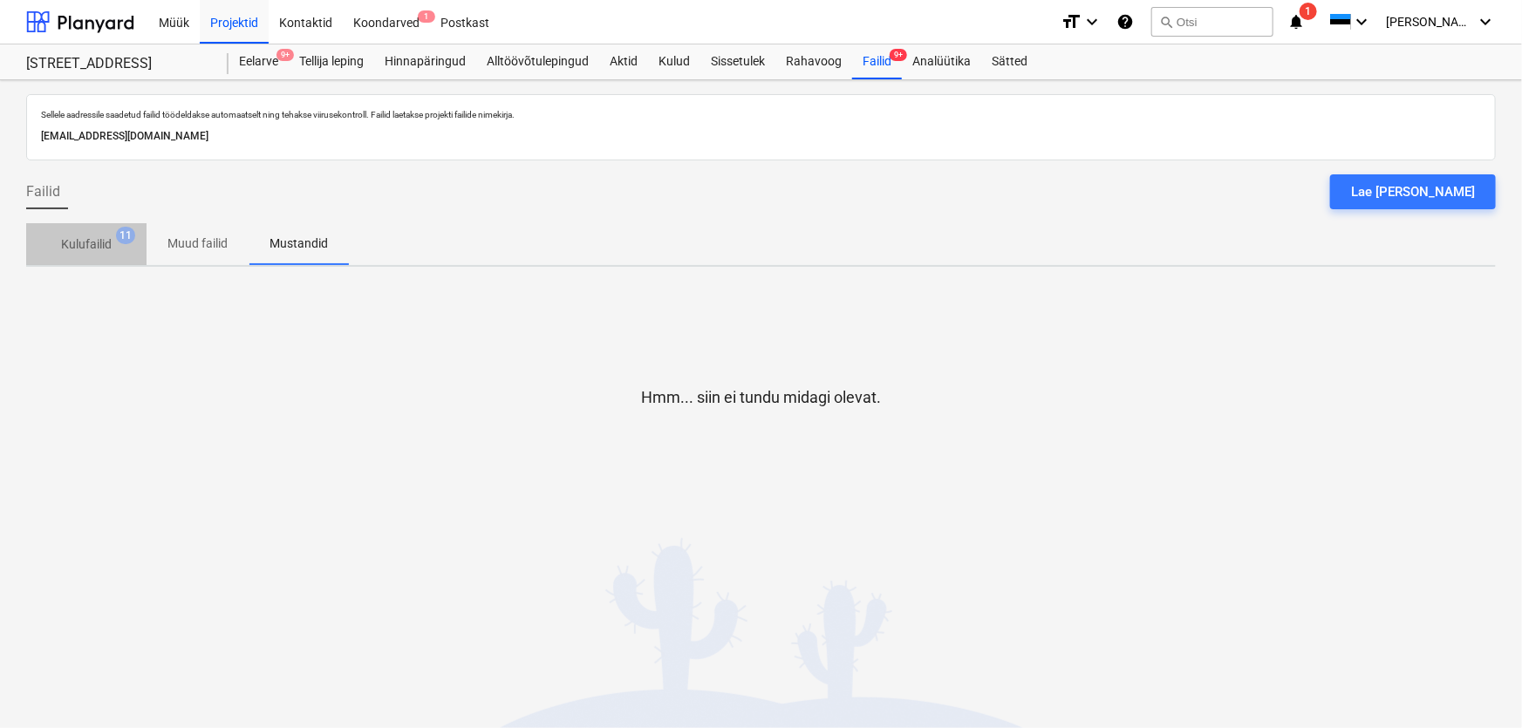
click at [116, 244] on span "Kulufailid 11" at bounding box center [86, 244] width 78 height 18
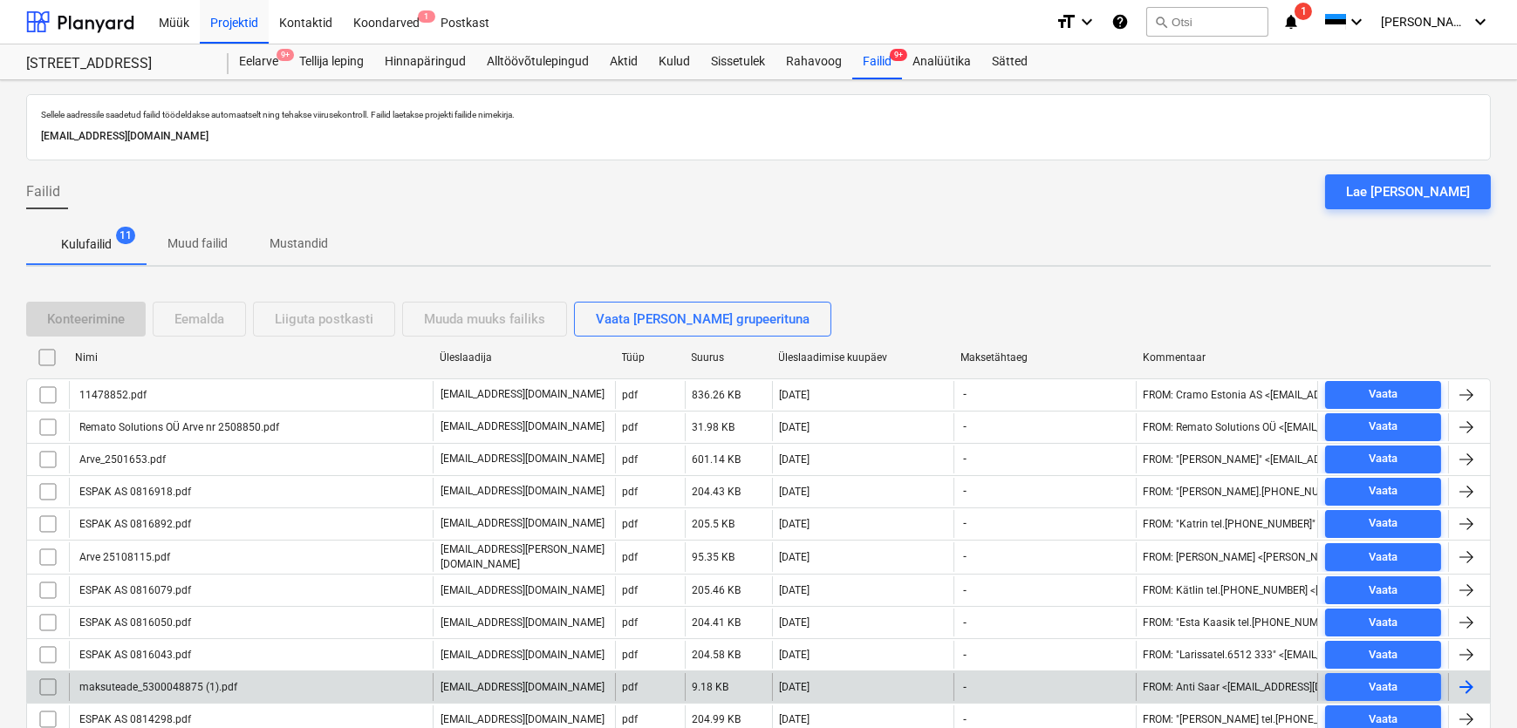
click at [155, 681] on div "maksuteade_5300048875 (1).pdf" at bounding box center [157, 687] width 160 height 12
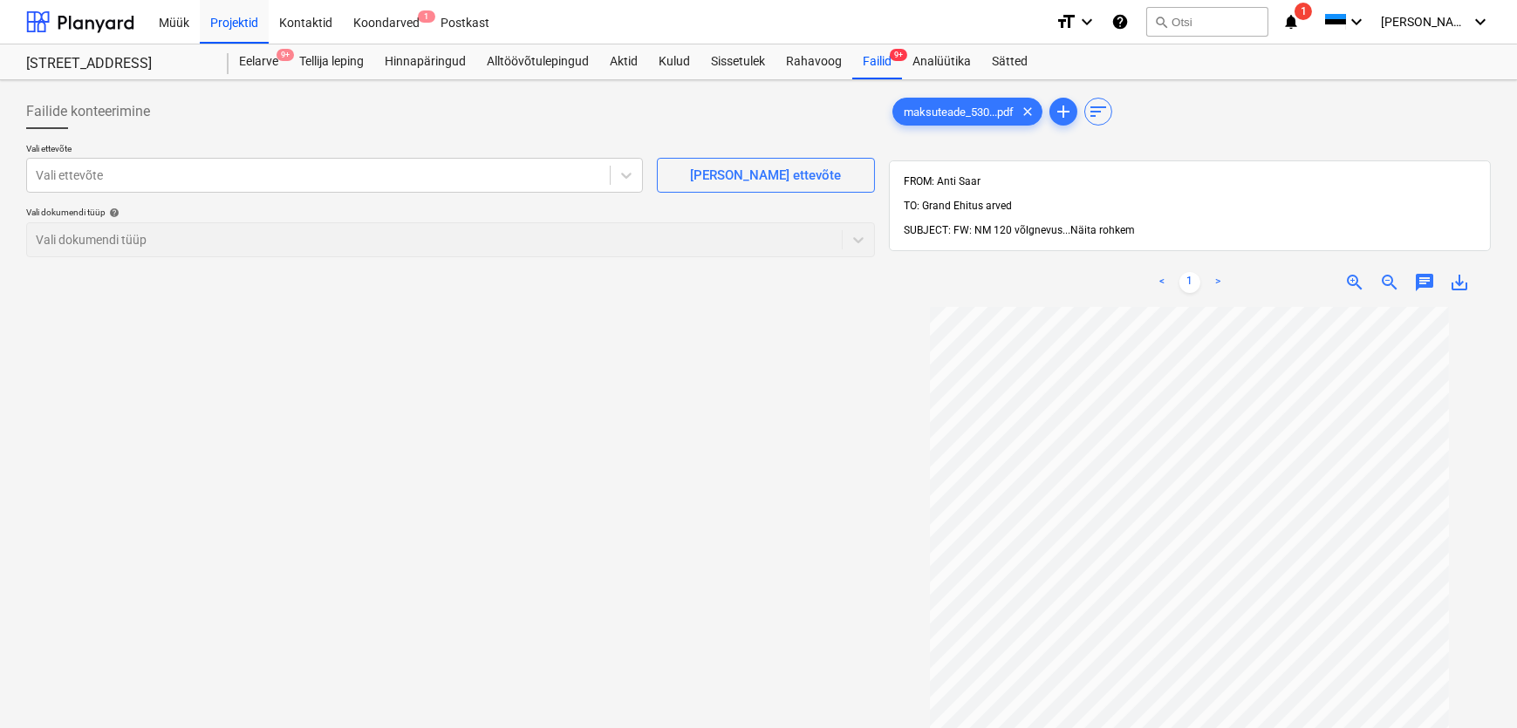
click at [1123, 224] on span "Näita rohkem" at bounding box center [1102, 230] width 65 height 12
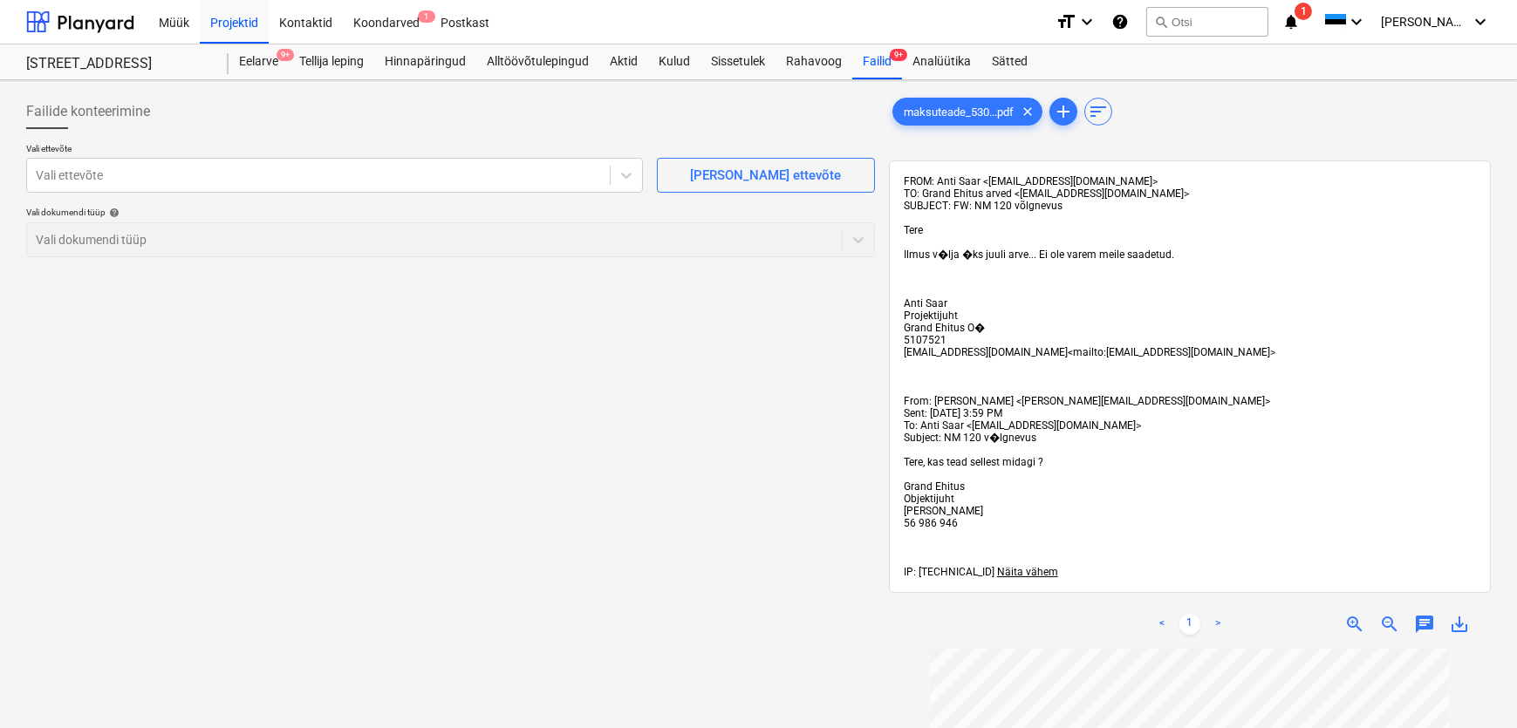
click at [594, 396] on div "Failide konteerimine Vali ettevõte Vali ettevõte [PERSON_NAME] uus ettevõte Val…" at bounding box center [450, 711] width 863 height 1248
click at [407, 183] on div at bounding box center [318, 175] width 565 height 17
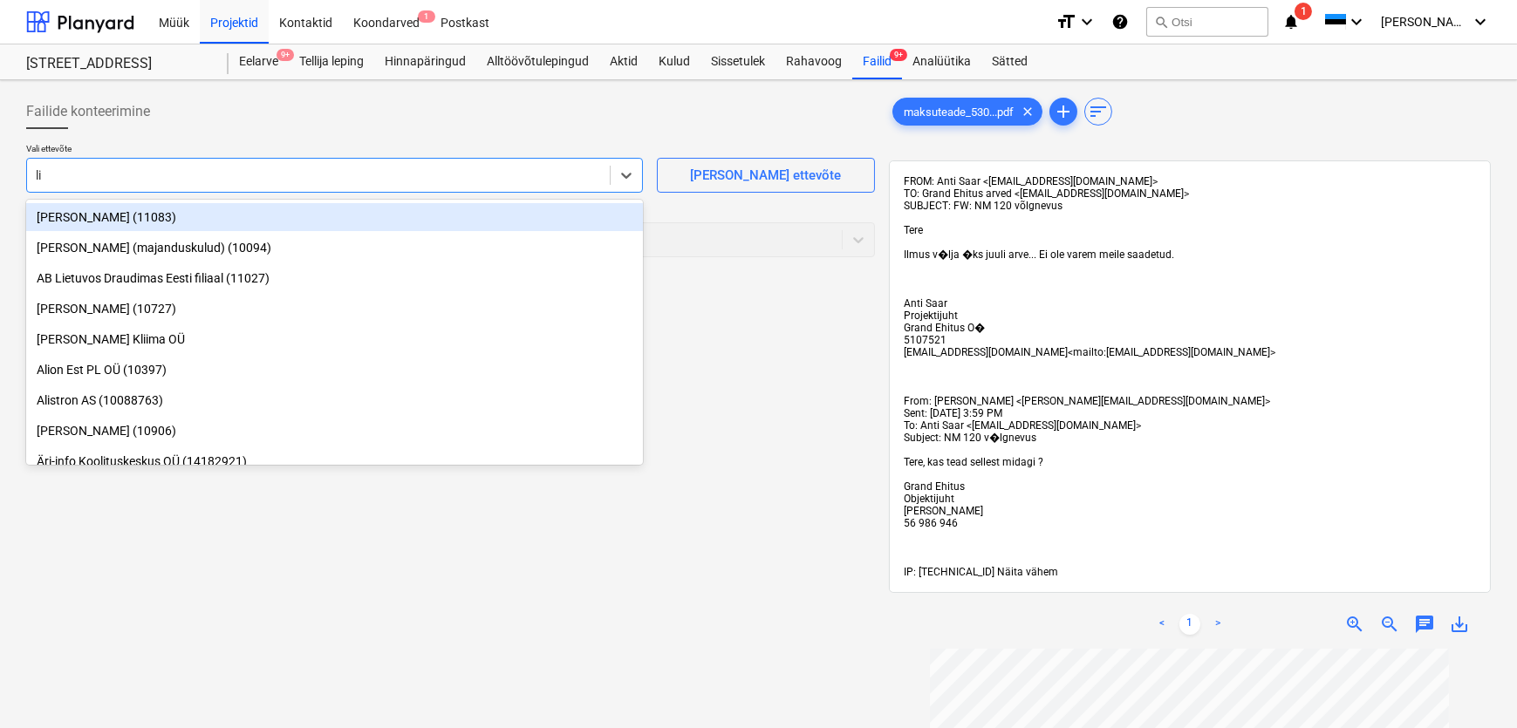
type input "li"
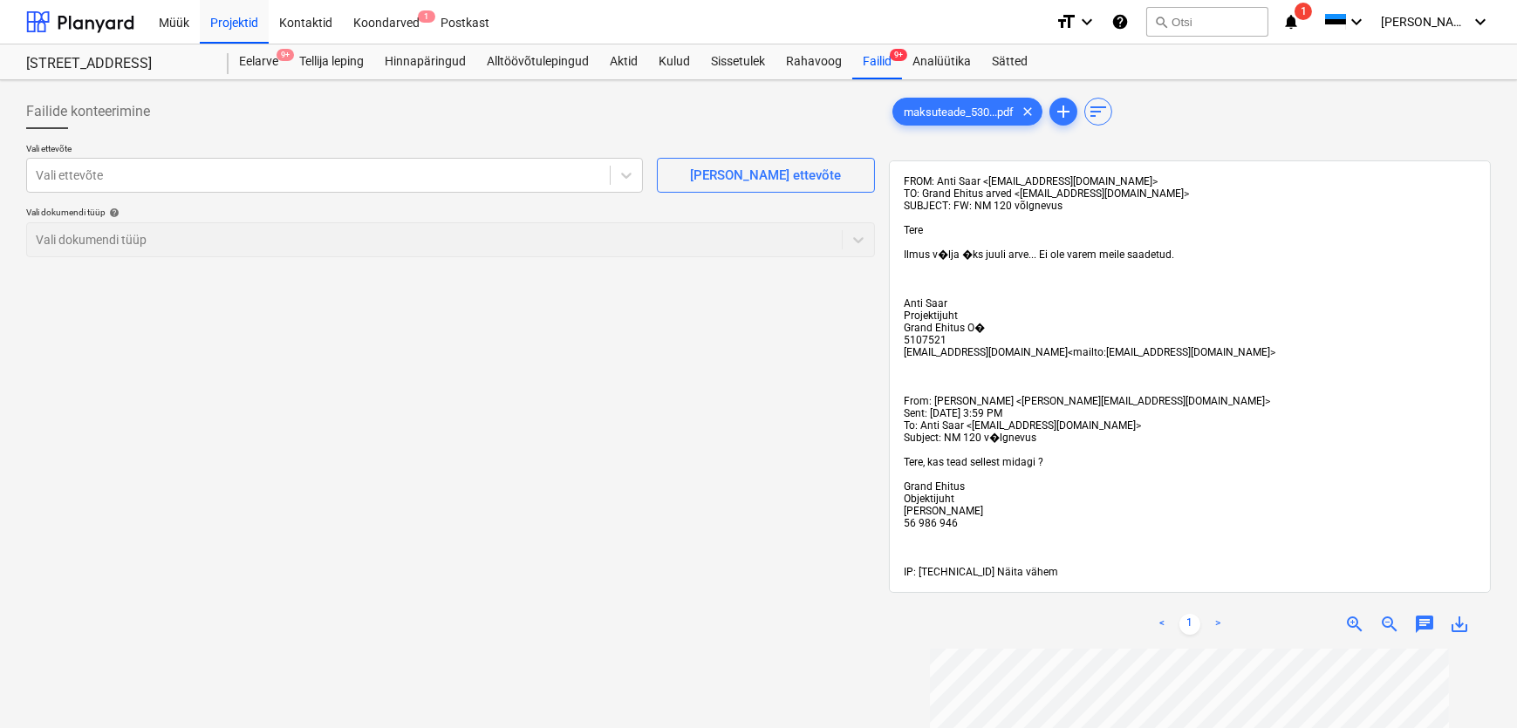
click at [1023, 578] on span "Näita vähem" at bounding box center [1027, 572] width 61 height 12
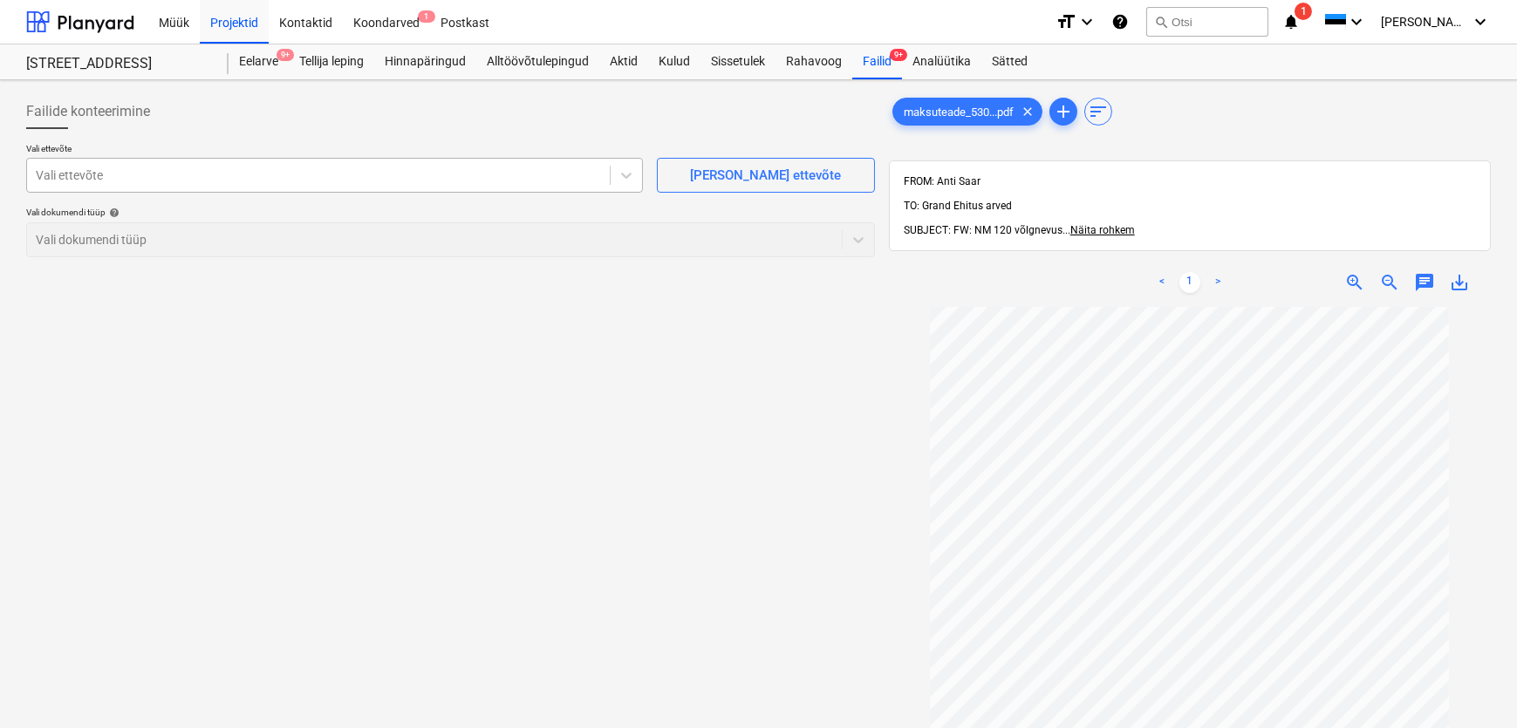
click at [410, 174] on div at bounding box center [318, 175] width 565 height 17
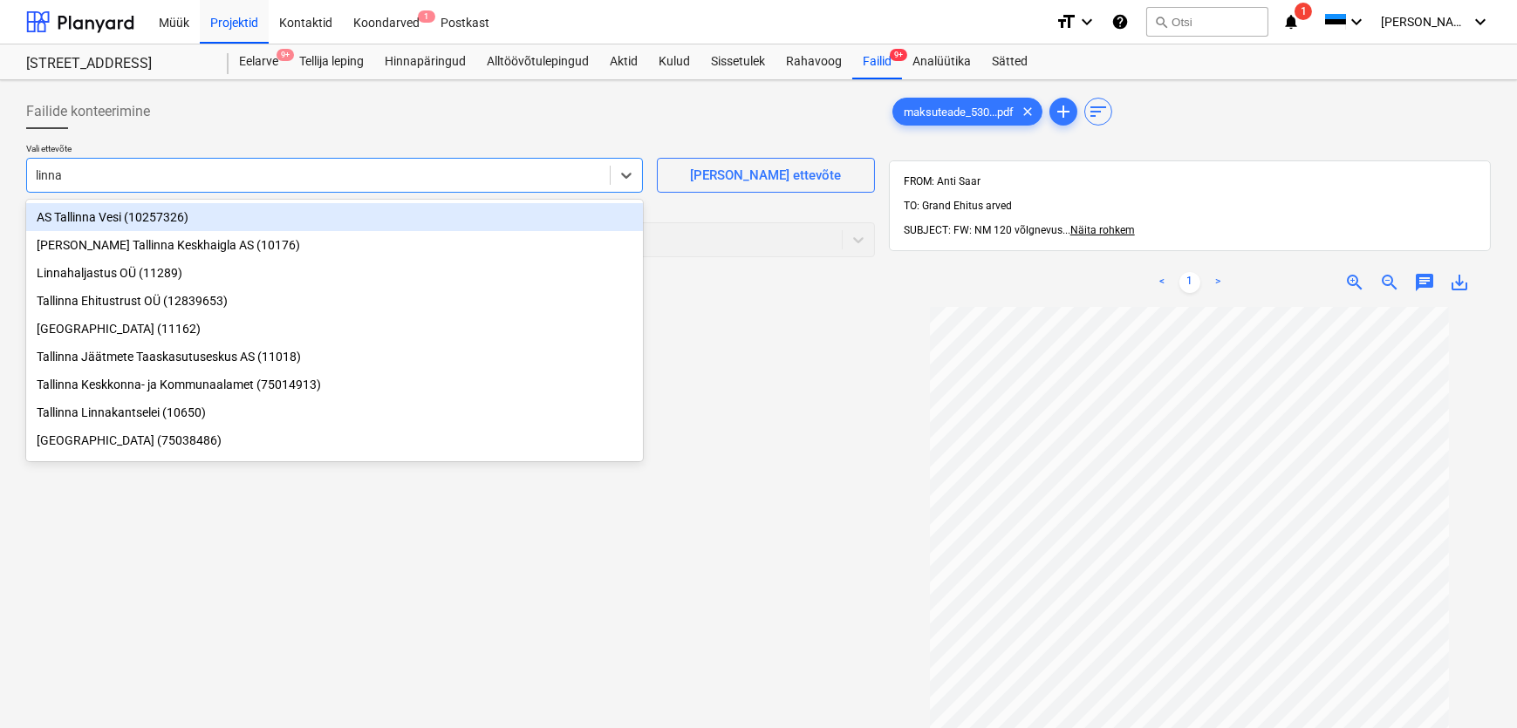
type input "linnak"
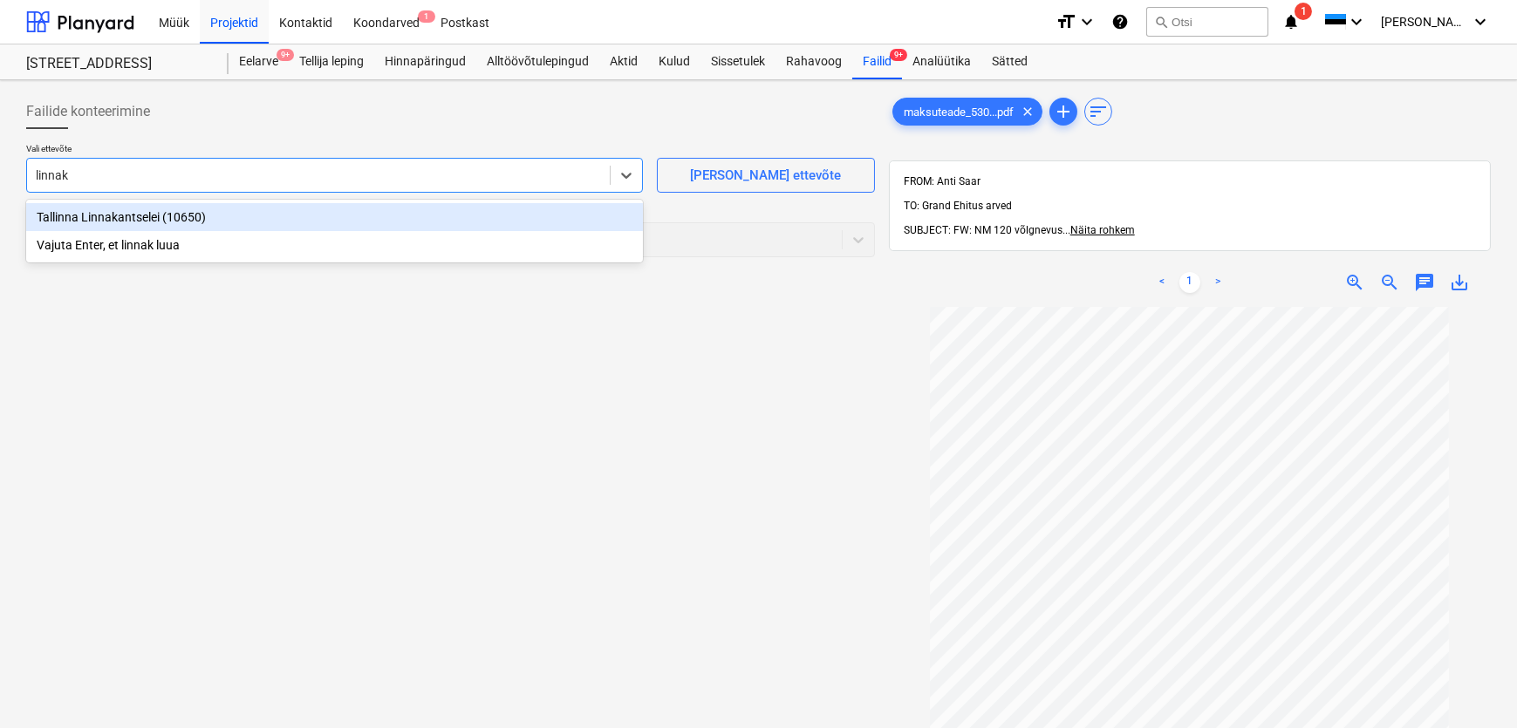
click at [92, 217] on div "Tallinna Linnakantselei (10650)" at bounding box center [334, 217] width 617 height 28
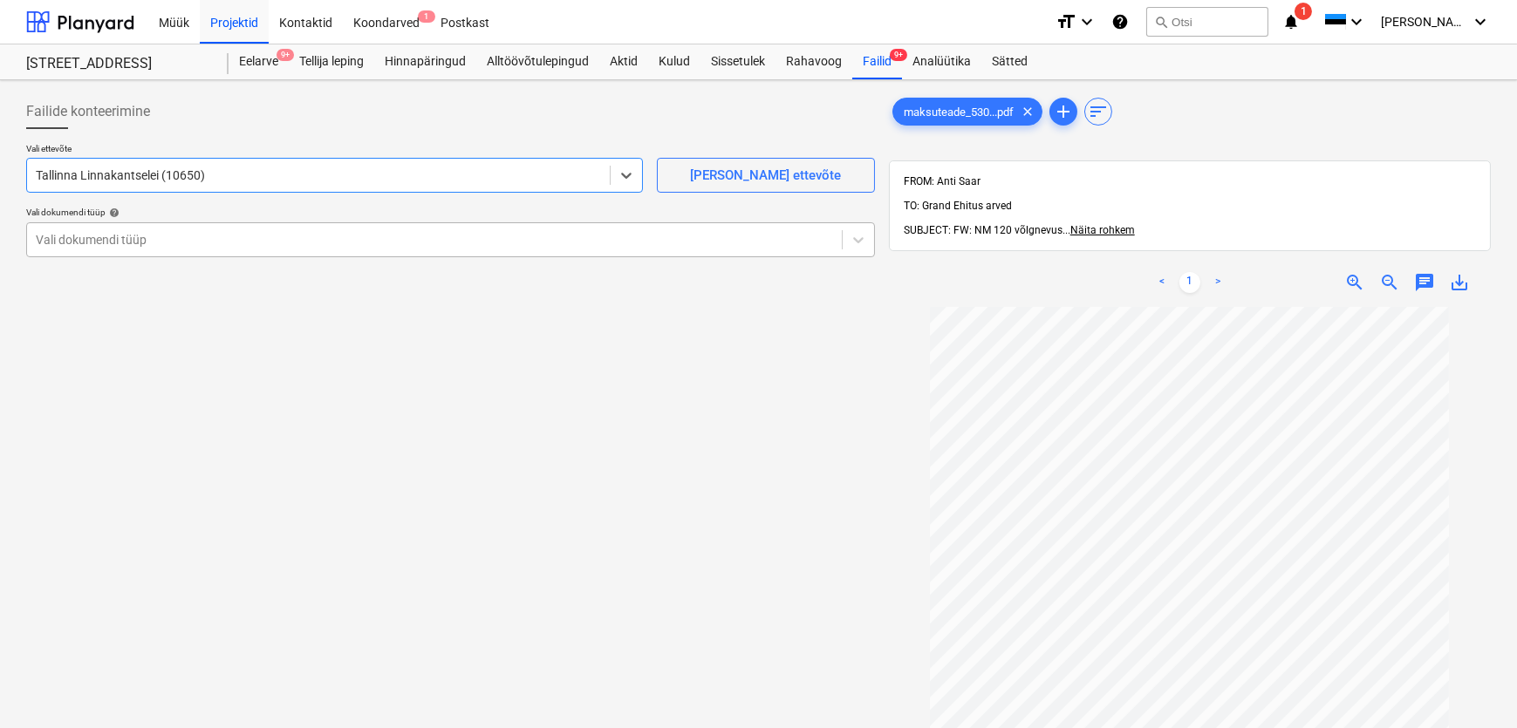
click at [87, 241] on div at bounding box center [434, 239] width 797 height 17
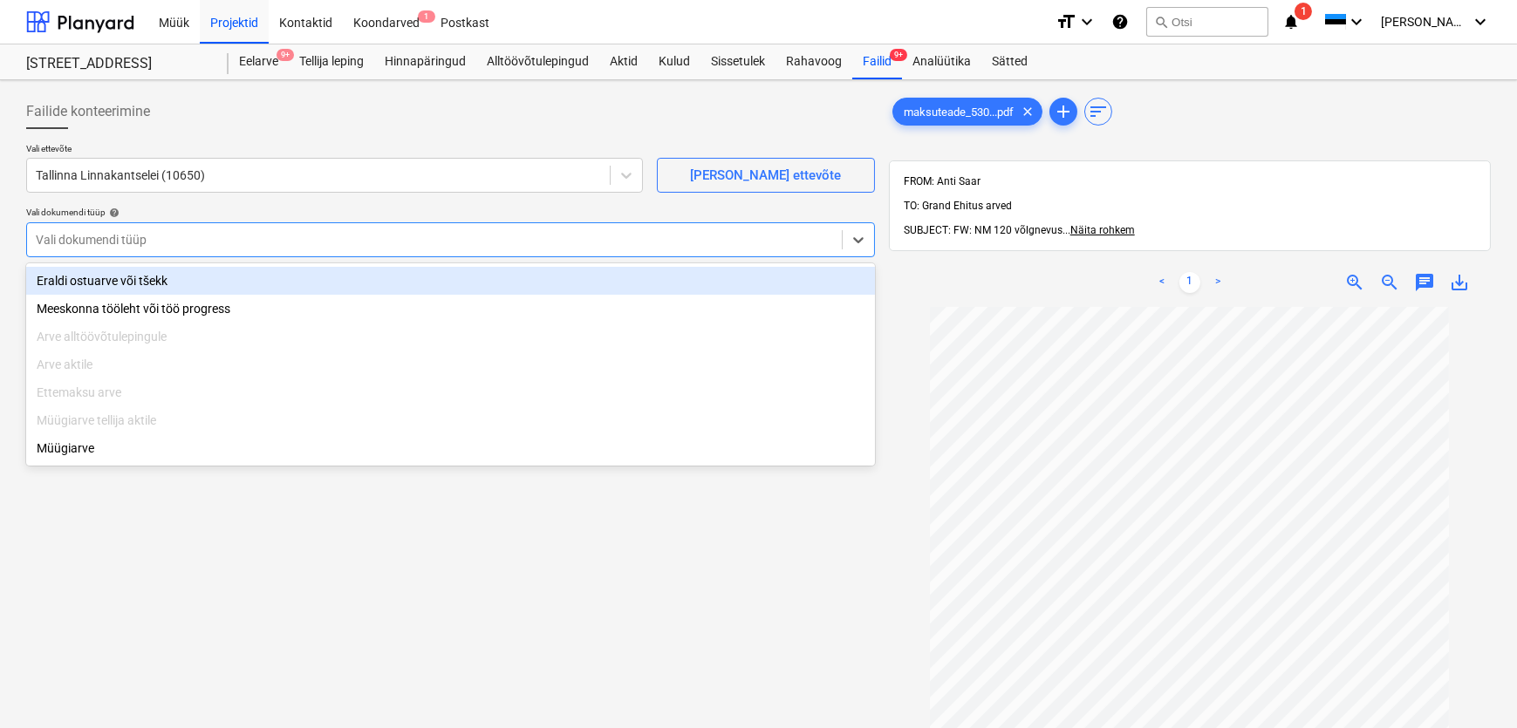
click at [99, 284] on div "Eraldi ostuarve või tšekk" at bounding box center [450, 281] width 849 height 28
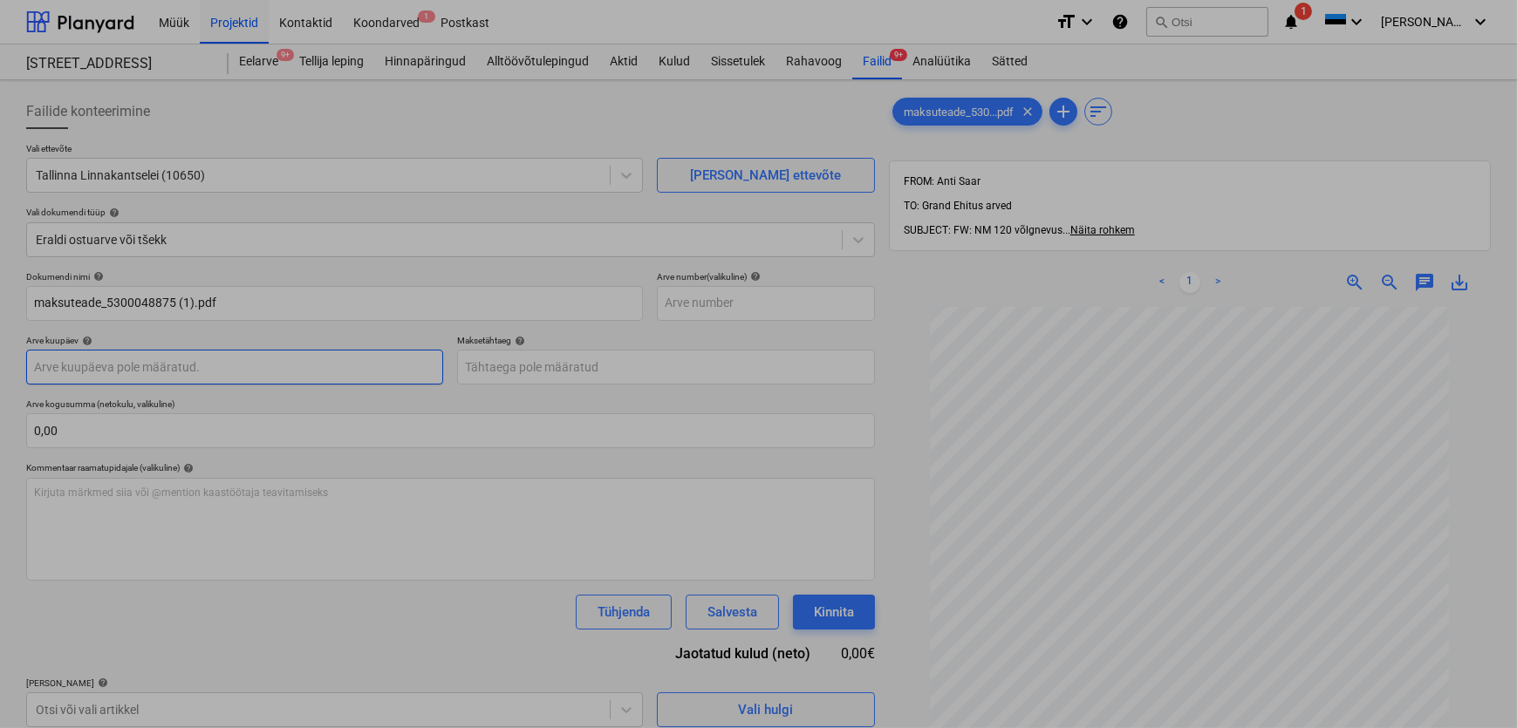
click at [72, 366] on body "Müük Projektid Kontaktid Koondarved 1 Postkast format_size keyboard_arrow_down …" at bounding box center [758, 364] width 1517 height 728
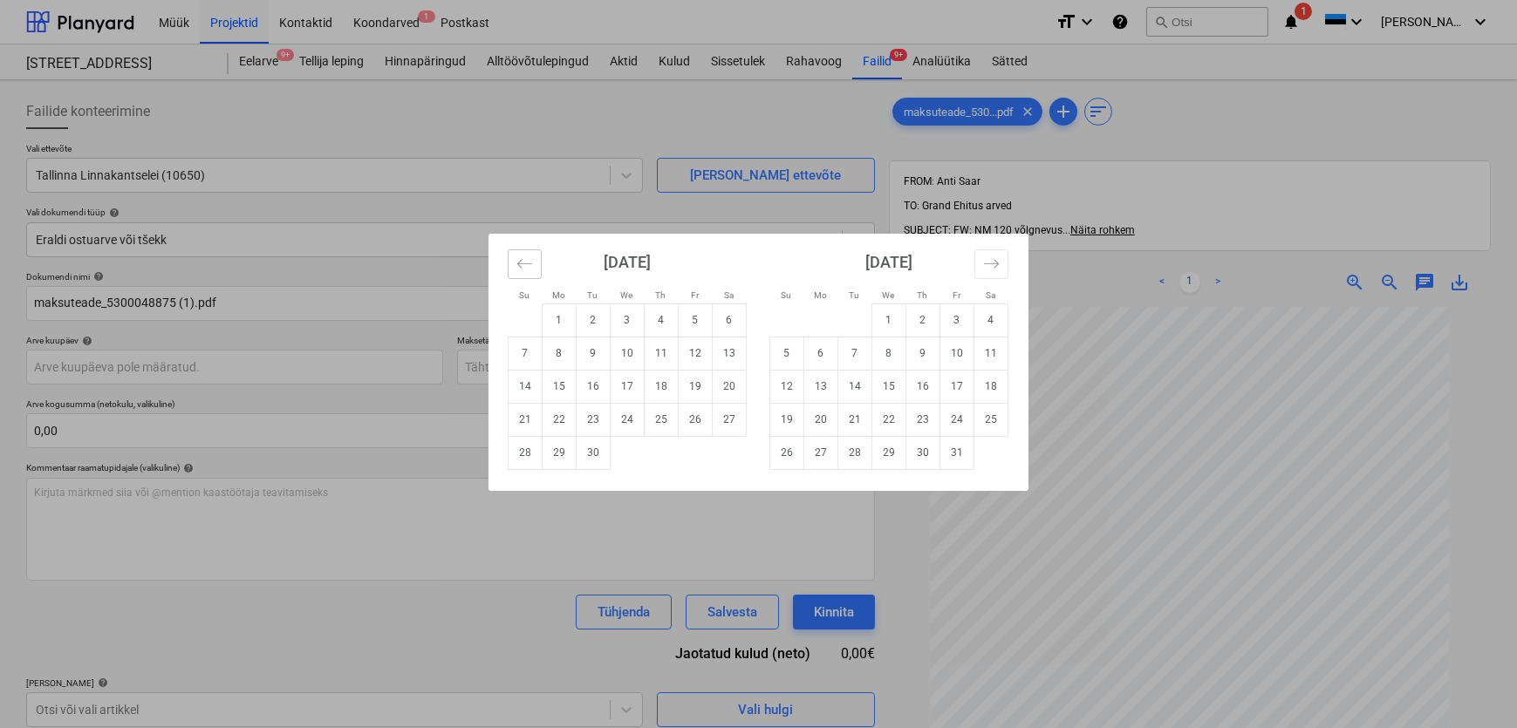
click at [519, 262] on icon "Move backward to switch to the previous month." at bounding box center [524, 263] width 15 height 9
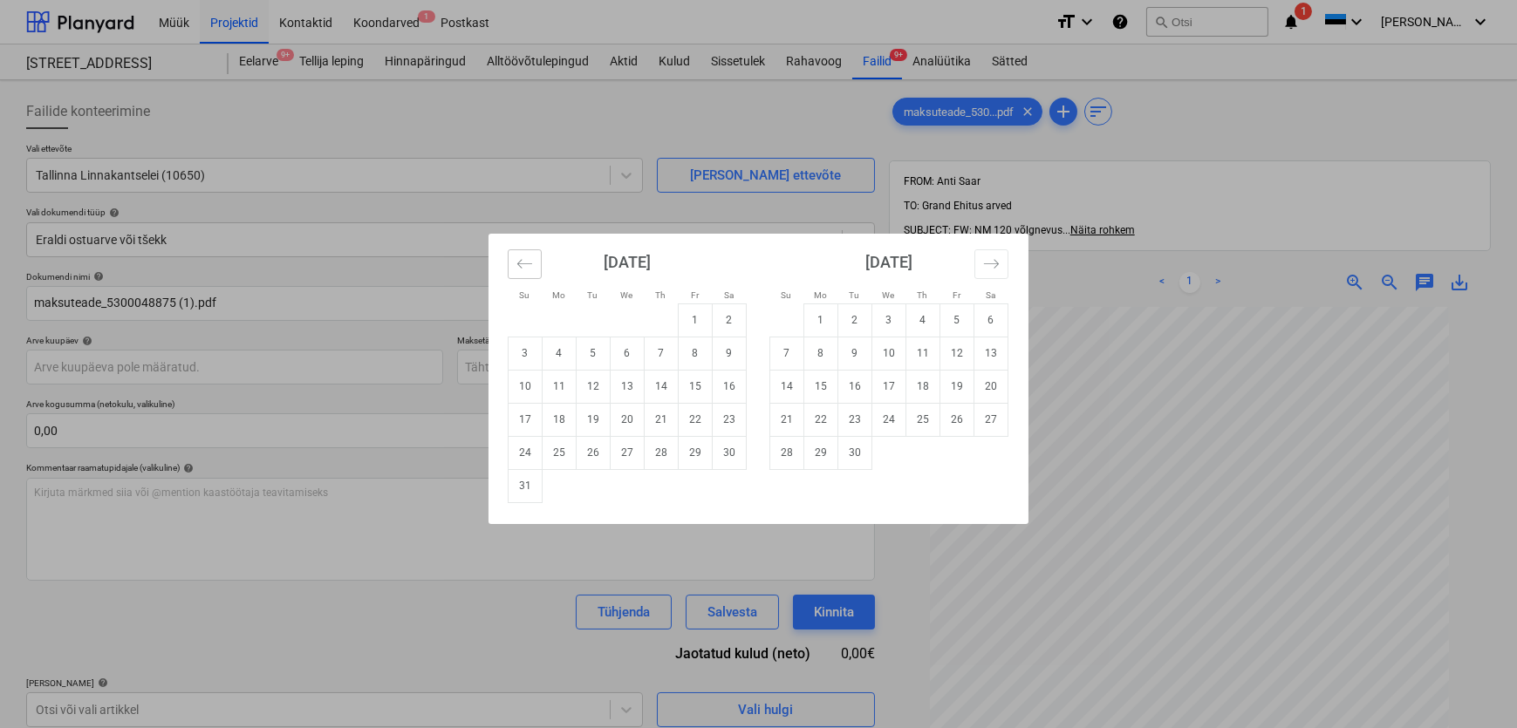
click at [519, 262] on icon "Move backward to switch to the previous month." at bounding box center [524, 263] width 15 height 9
click at [724, 414] on td "26" at bounding box center [730, 419] width 34 height 33
type input "[DATE]"
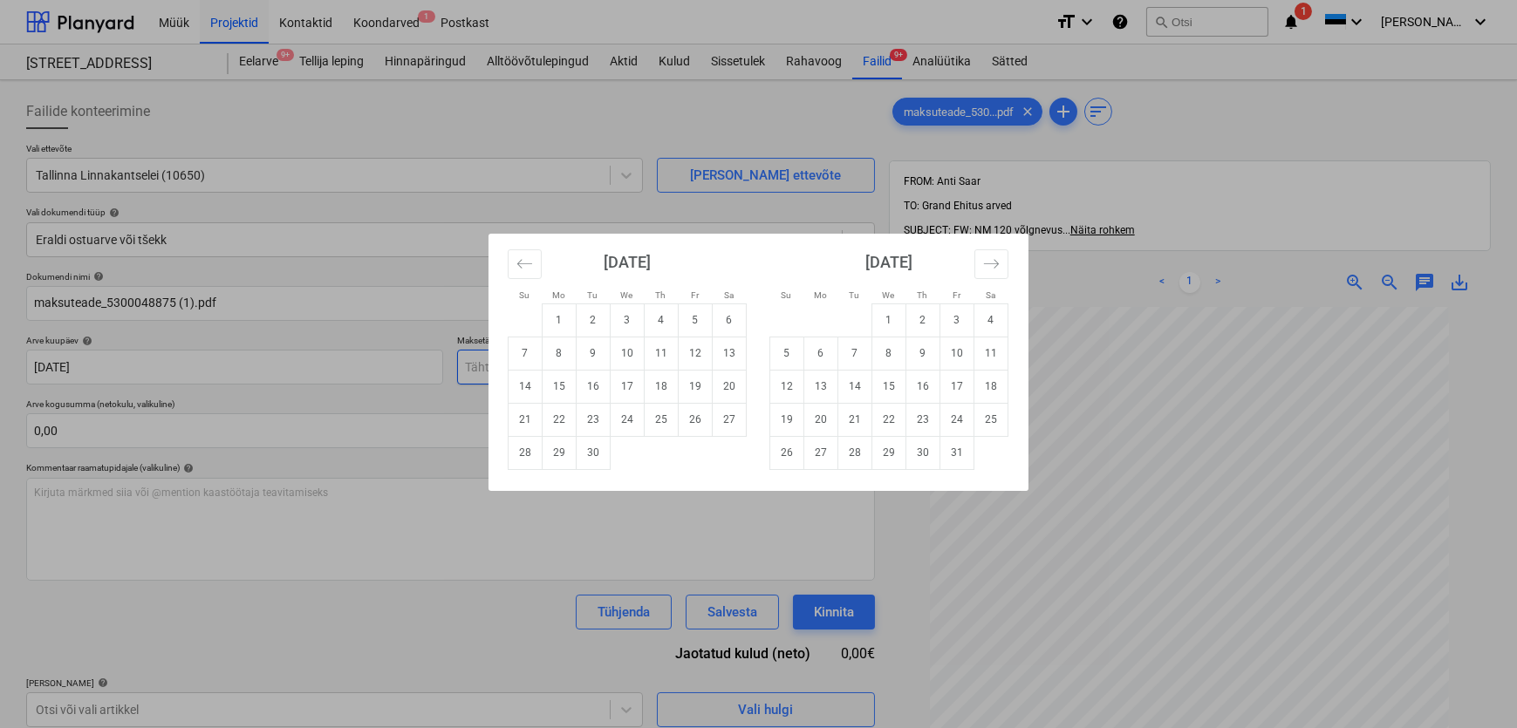
click at [616, 372] on body "Müük Projektid Kontaktid Koondarved 1 Postkast format_size keyboard_arrow_down …" at bounding box center [758, 364] width 1517 height 728
click at [628, 315] on td "3" at bounding box center [628, 320] width 34 height 33
type input "[DATE]"
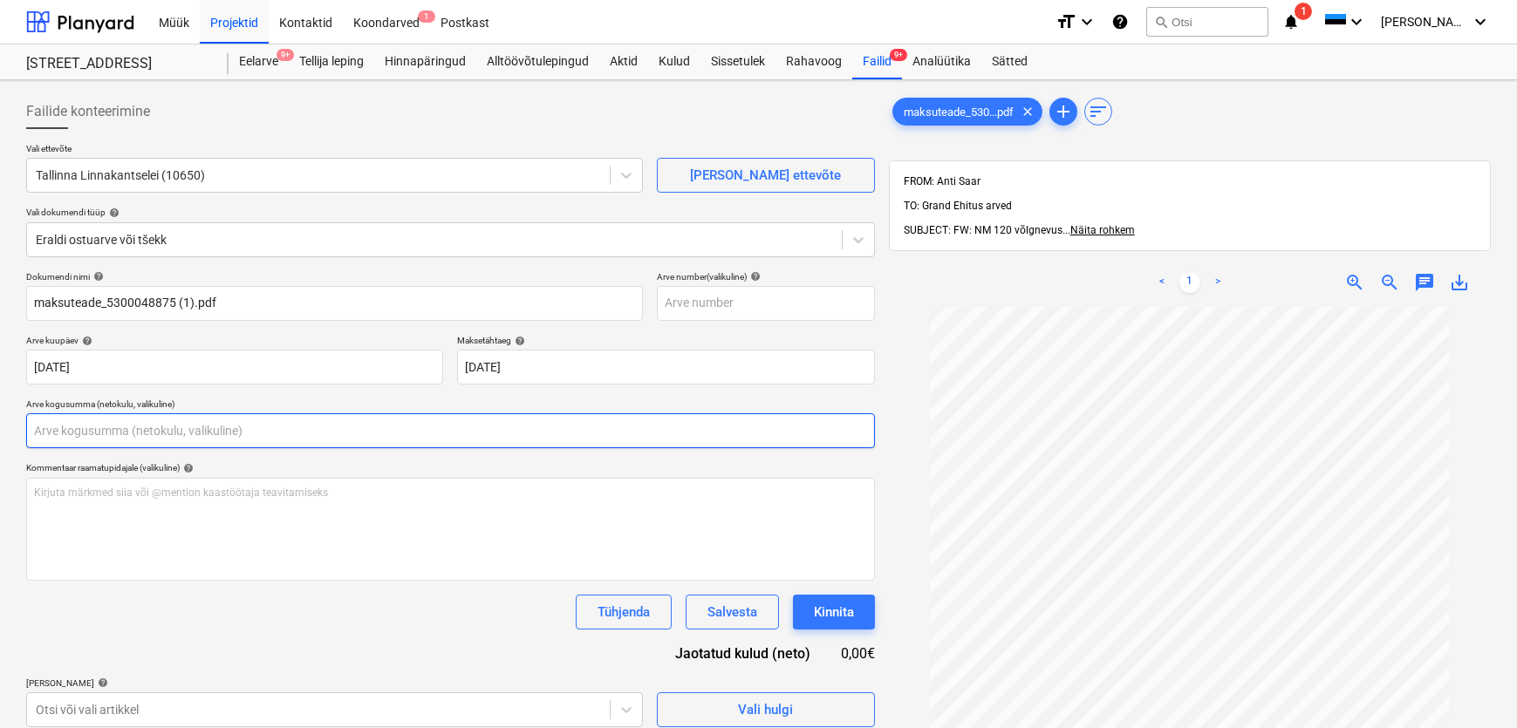
click at [75, 426] on input "text" at bounding box center [450, 430] width 849 height 35
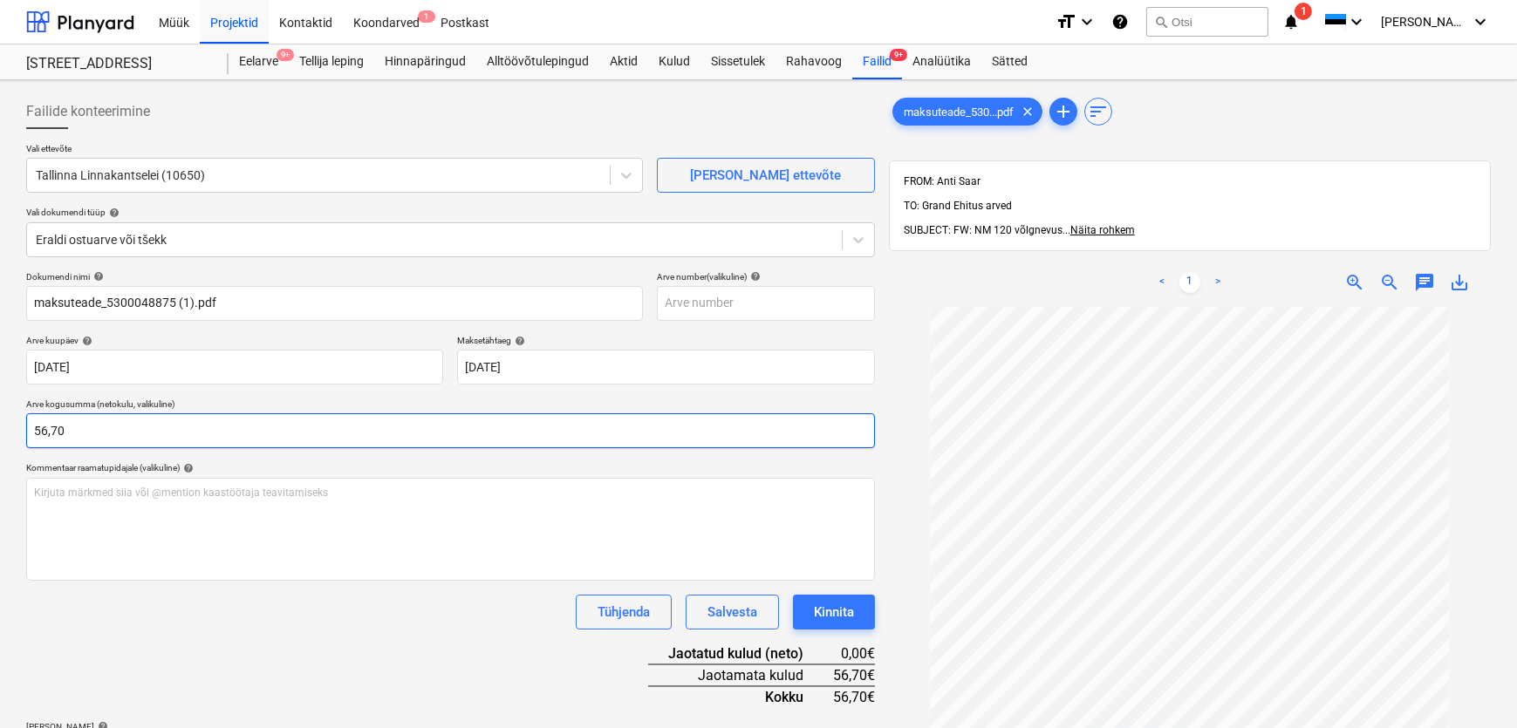
type input "56,70"
click at [95, 602] on div "Tühjenda Salvesta Kinnita" at bounding box center [450, 612] width 849 height 35
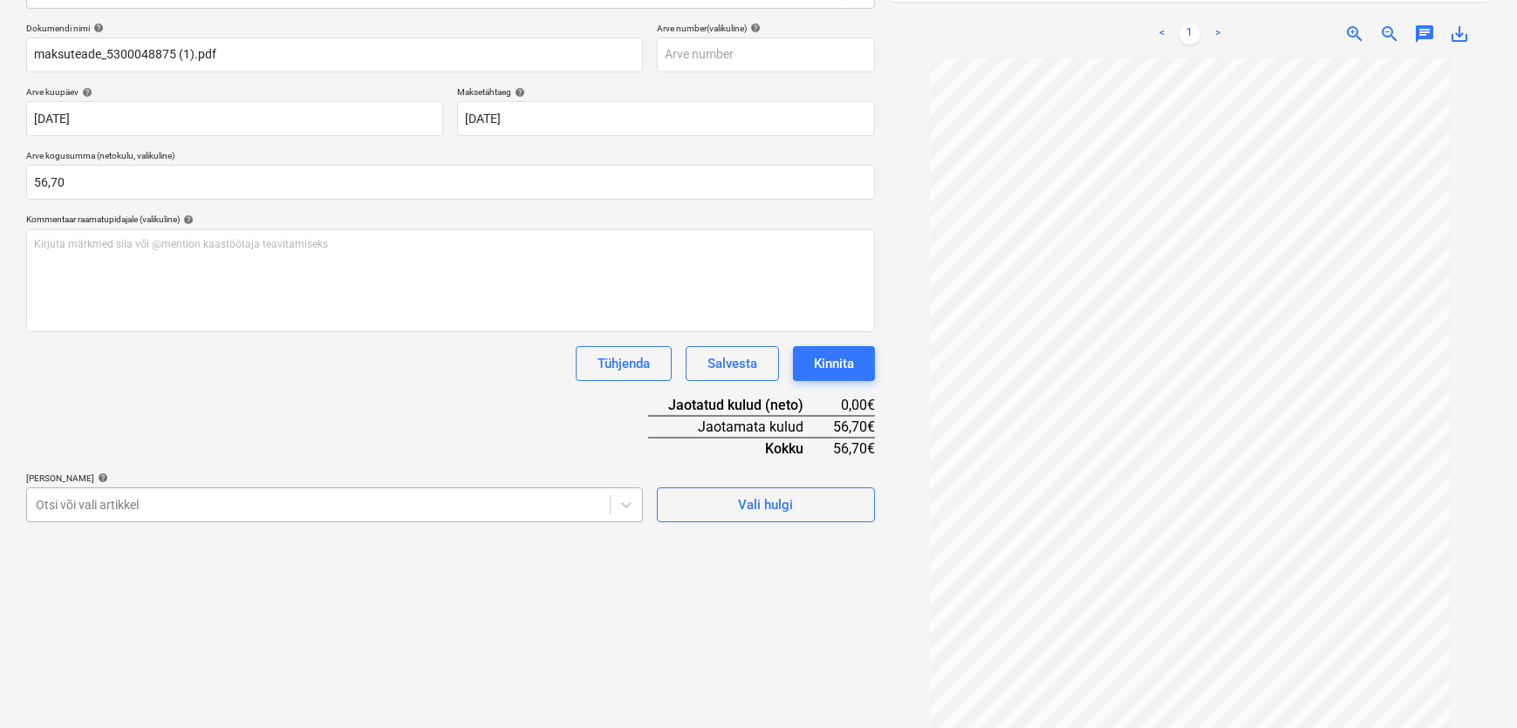
scroll to position [314, 0]
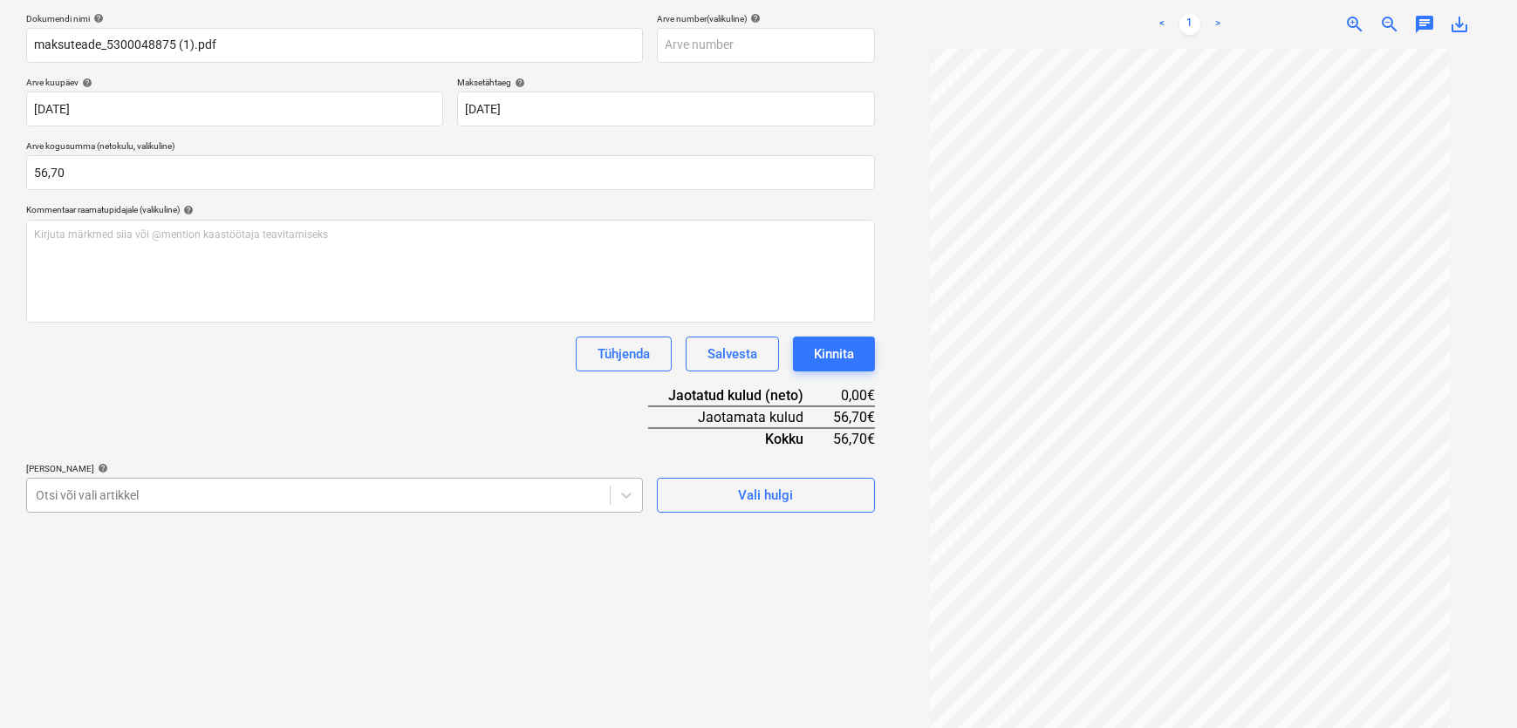
click at [160, 470] on body "Müük Projektid Kontaktid Koondarved 1 Postkast format_size keyboard_arrow_down …" at bounding box center [758, 106] width 1517 height 728
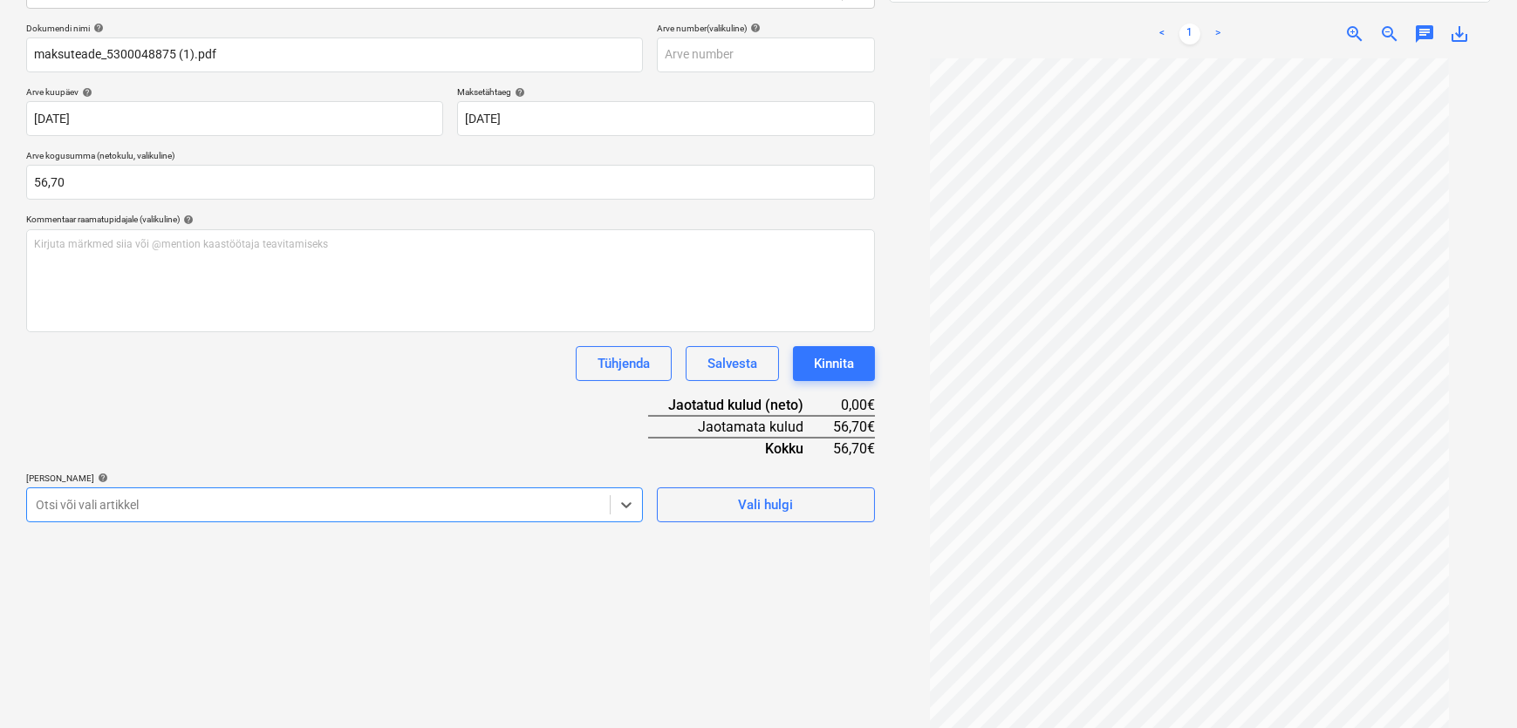
click at [194, 435] on div "Dokumendi nimi help maksuteade_5300048875 (1).pdf Arve number (valikuline) help…" at bounding box center [450, 273] width 849 height 500
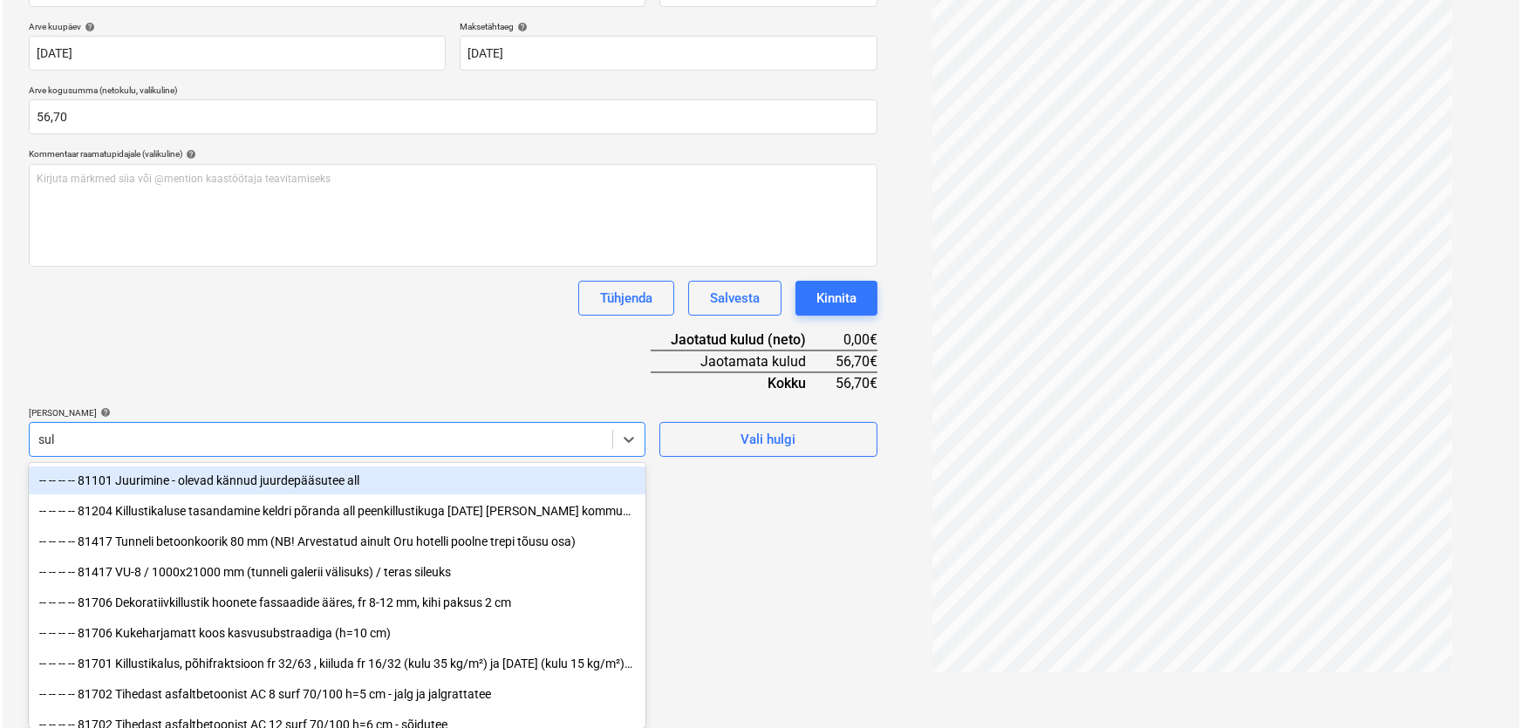
scroll to position [249, 0]
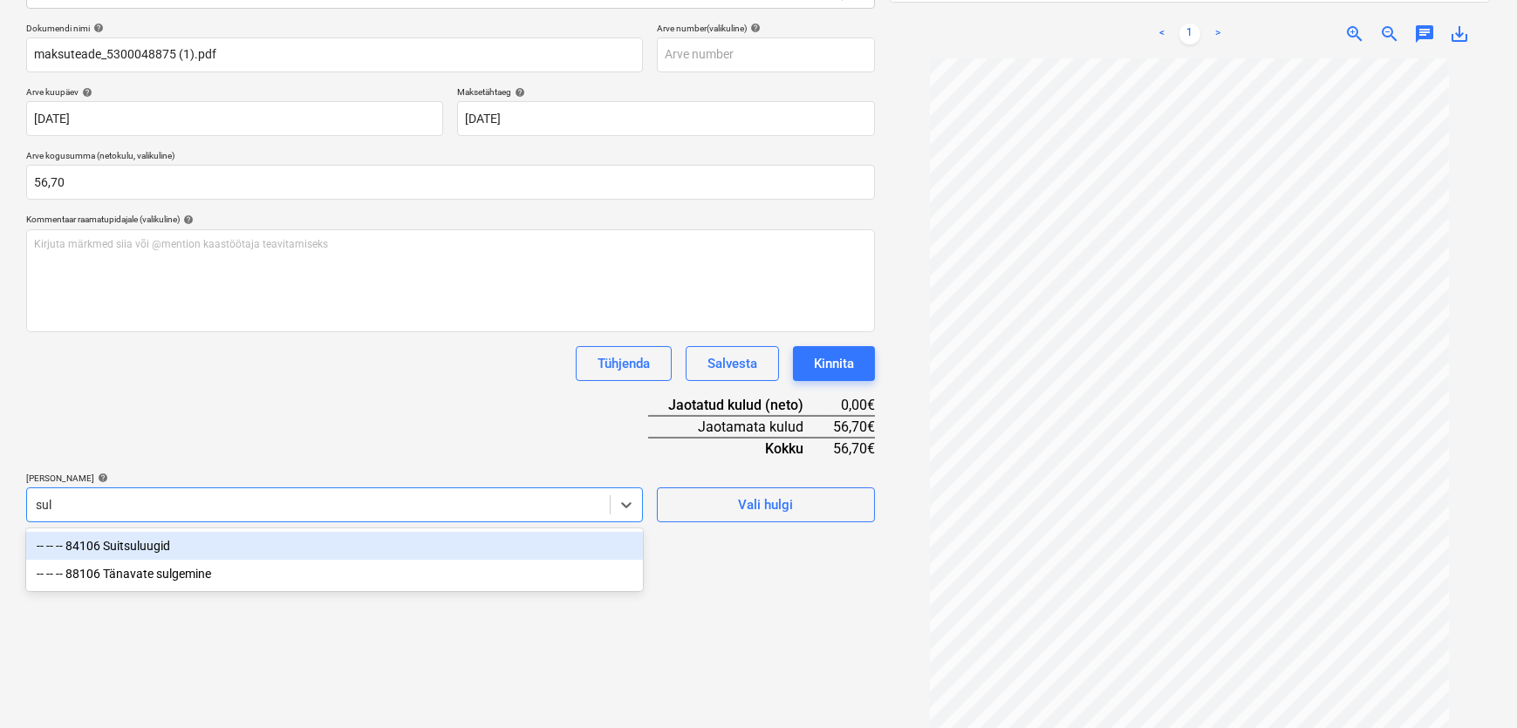
type input "sulg"
click at [160, 541] on div "-- -- -- 88106 Tänavate sulgemine" at bounding box center [334, 546] width 617 height 28
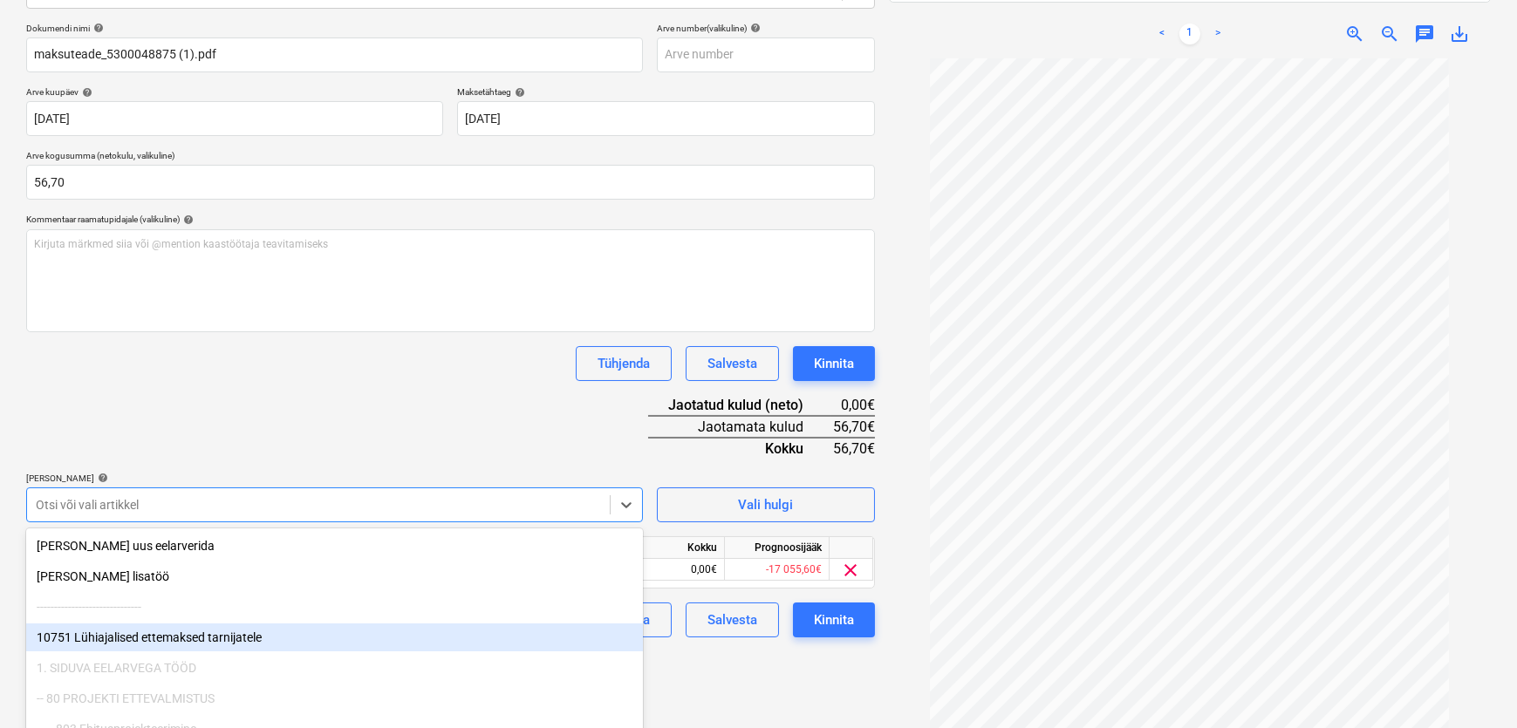
click at [727, 686] on div "Failide konteerimine Vali ettevõte Tallinna Linnakantselei (10650) [PERSON_NAME…" at bounding box center [450, 292] width 863 height 906
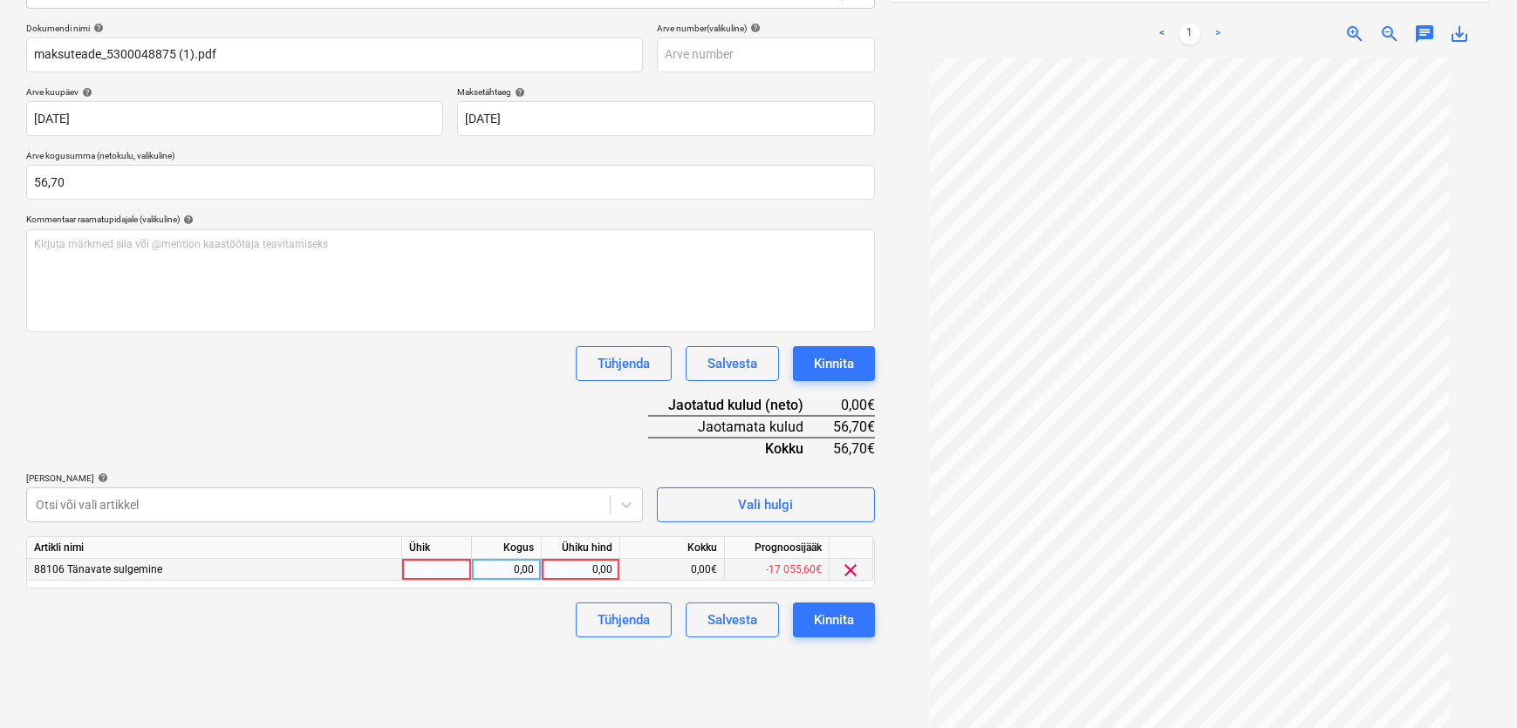
click at [599, 573] on div "0,00" at bounding box center [581, 570] width 64 height 22
type input "56,70"
click at [478, 622] on div "Tühjenda Salvesta Kinnita" at bounding box center [450, 620] width 849 height 35
click at [841, 625] on div "Kinnita" at bounding box center [834, 620] width 40 height 23
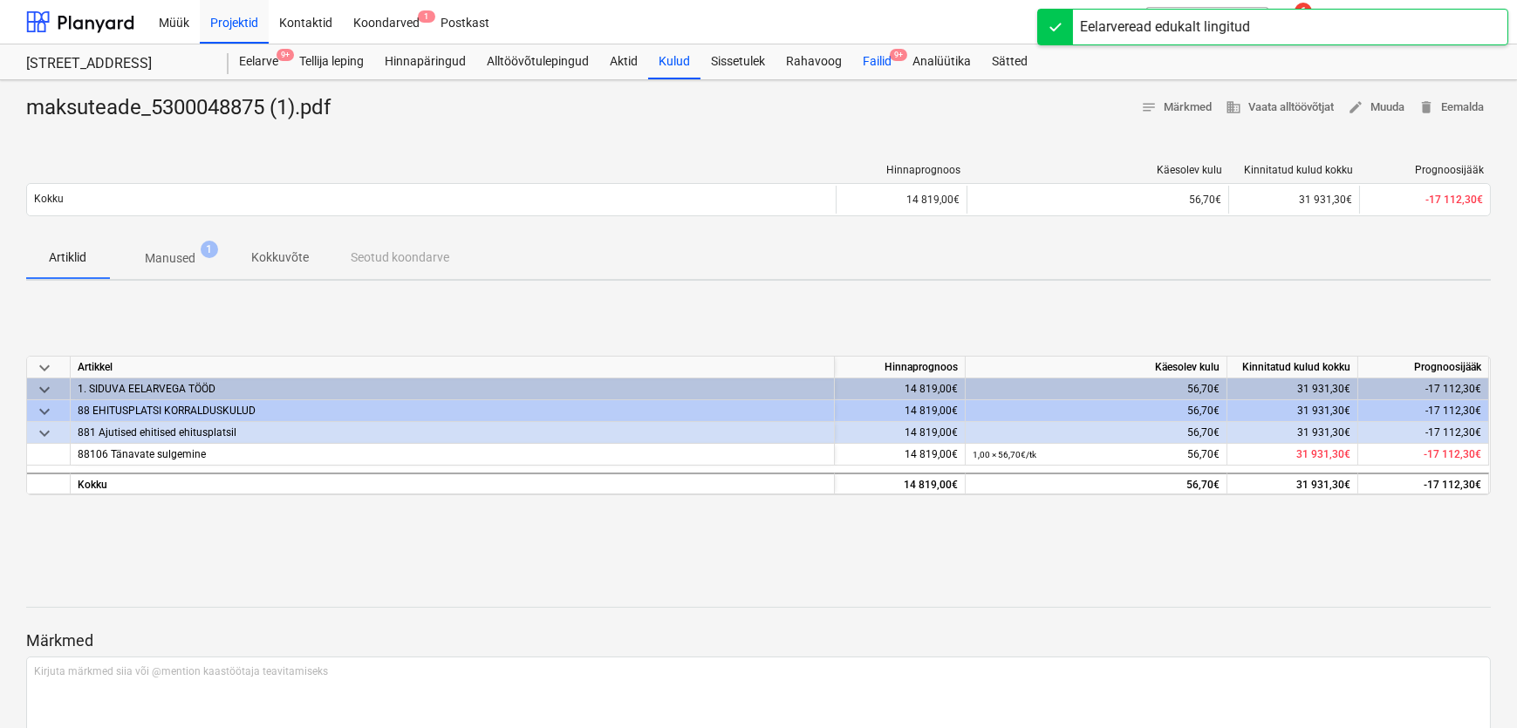
click at [876, 58] on div "Failid 9+" at bounding box center [877, 61] width 50 height 35
